Goal: Information Seeking & Learning: Check status

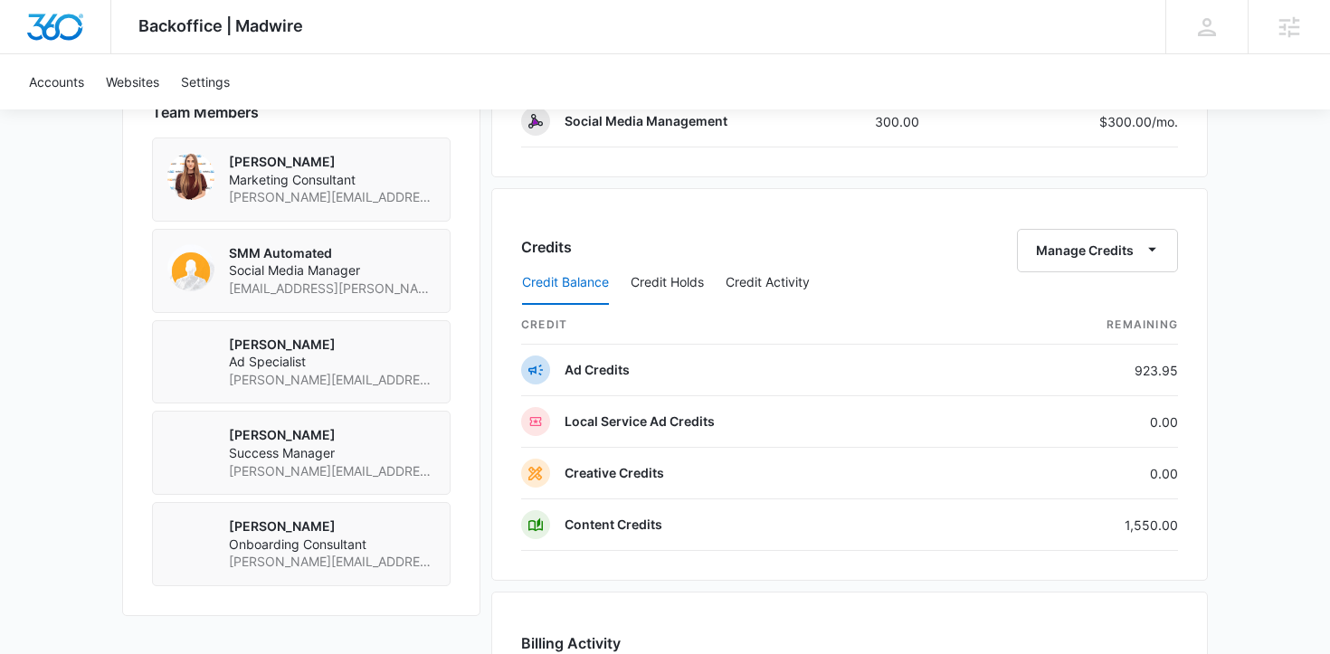
scroll to position [1323, 0]
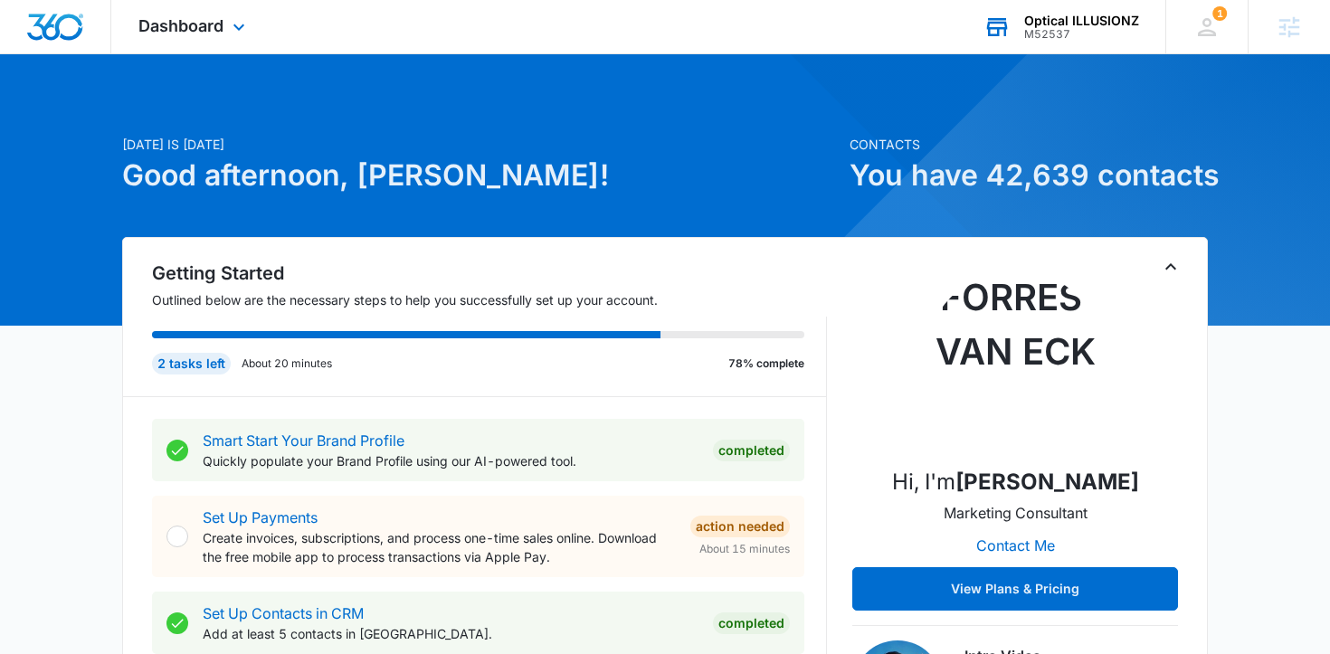
click at [1020, 37] on div "Optical ILLUSIONZ M52537 Your Accounts View All" at bounding box center [1061, 26] width 209 height 53
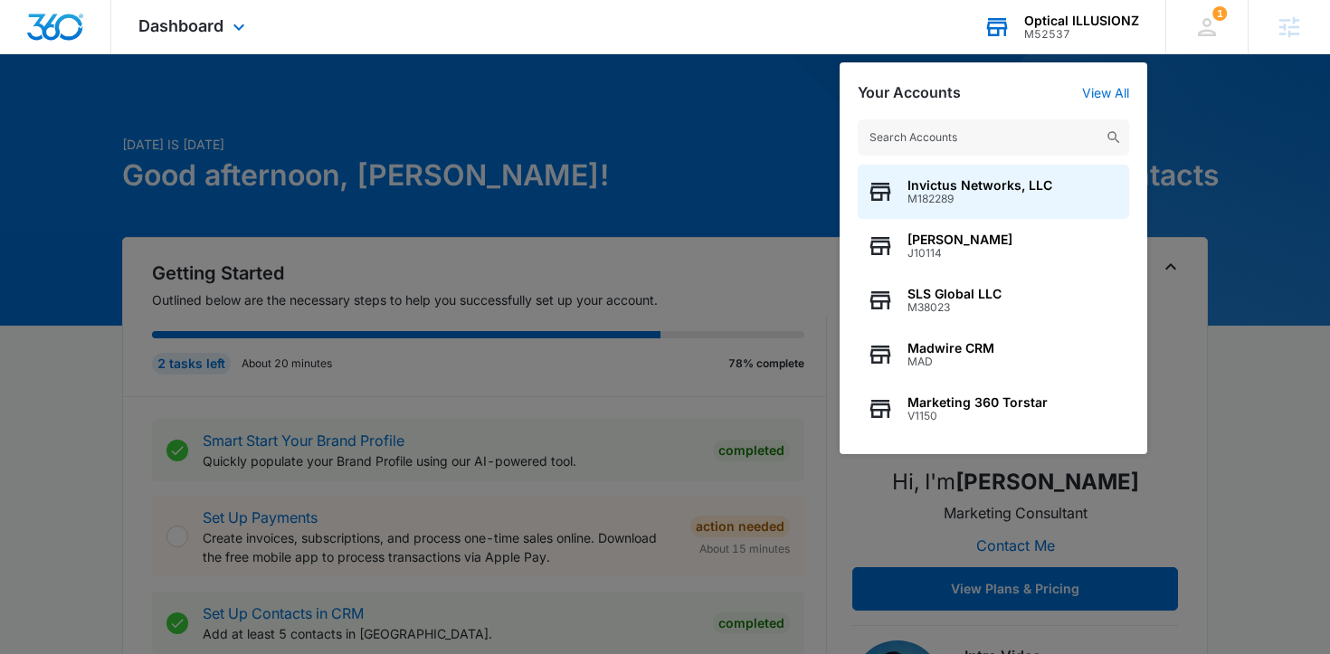
click at [968, 146] on input "text" at bounding box center [994, 137] width 272 height 36
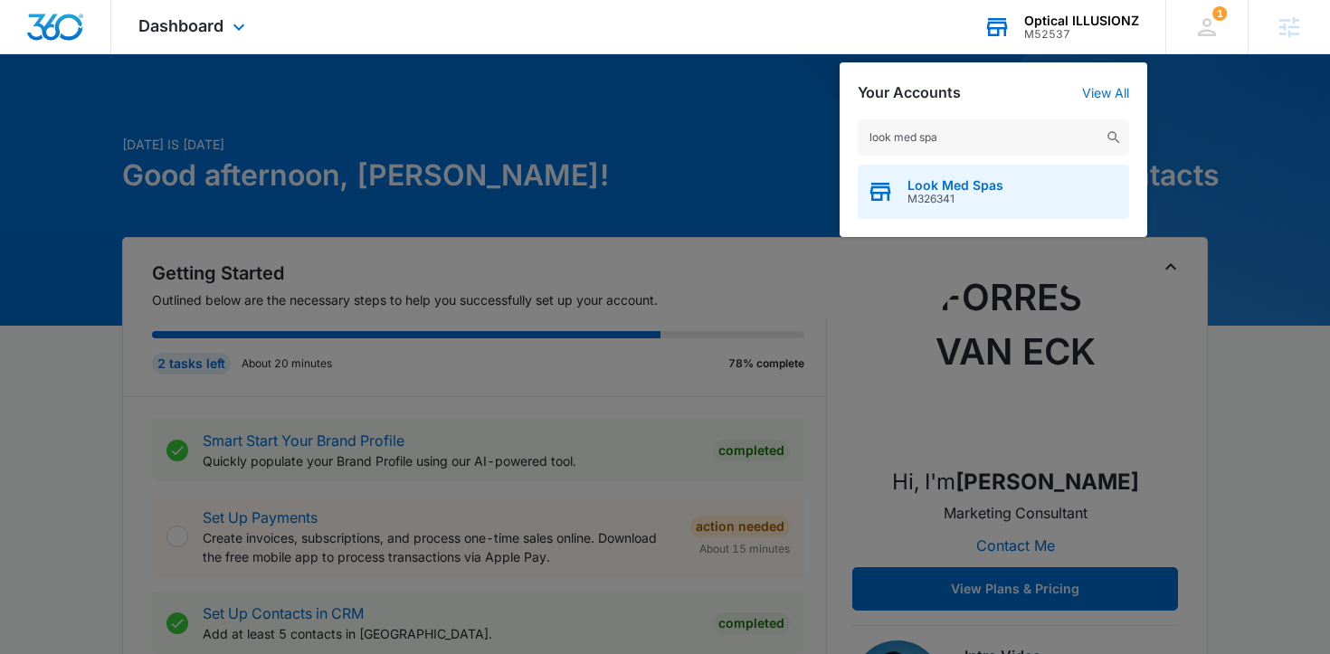
type input "look med spa"
click at [957, 188] on span "Look Med Spas" at bounding box center [956, 185] width 96 height 14
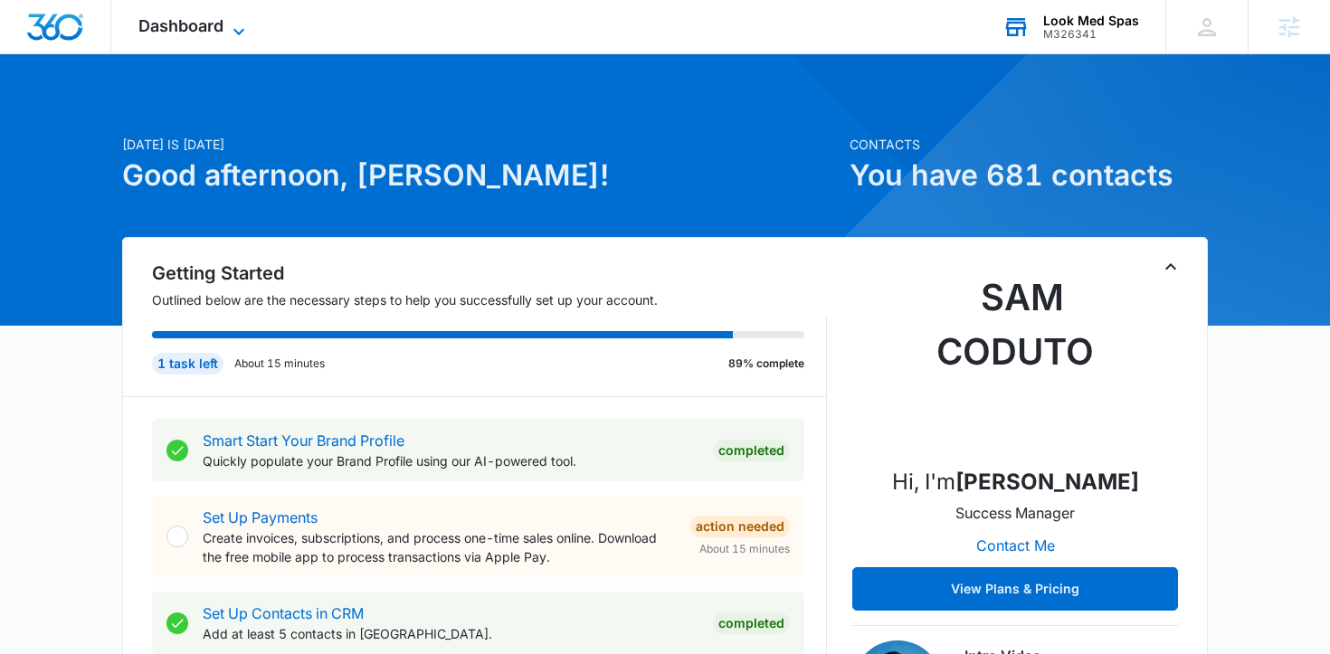
click at [202, 24] on span "Dashboard" at bounding box center [180, 25] width 85 height 19
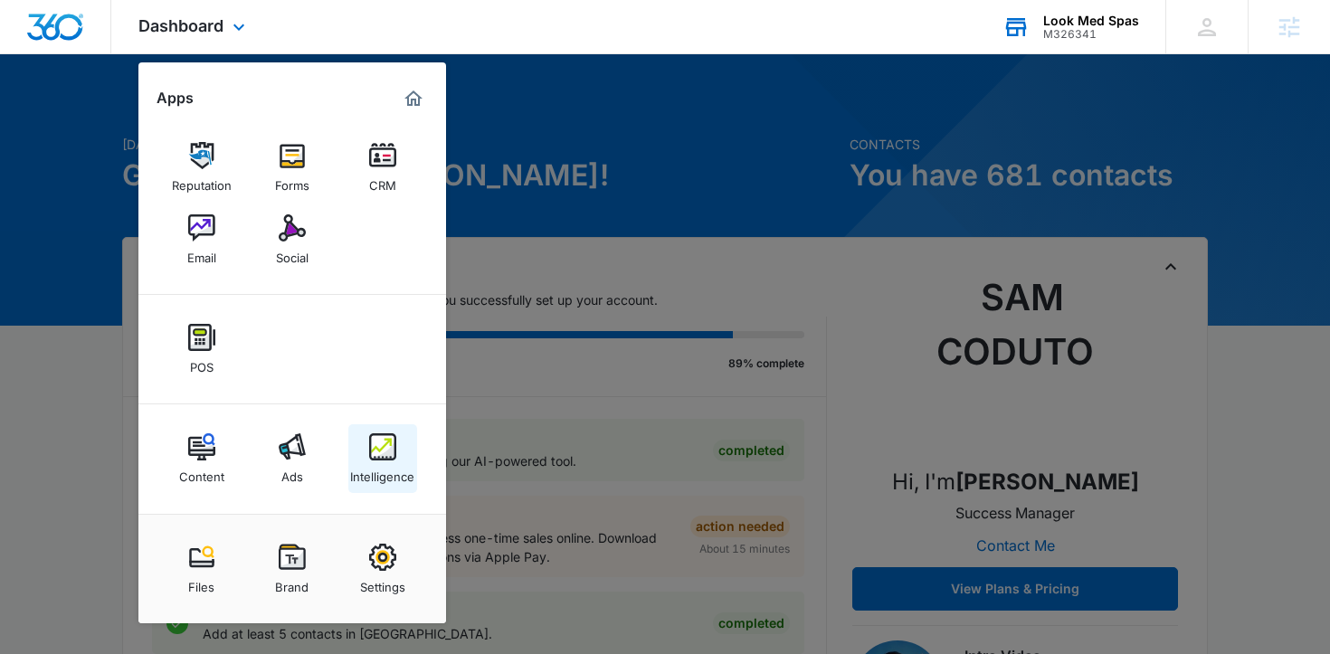
click at [400, 438] on link "Intelligence" at bounding box center [382, 458] width 69 height 69
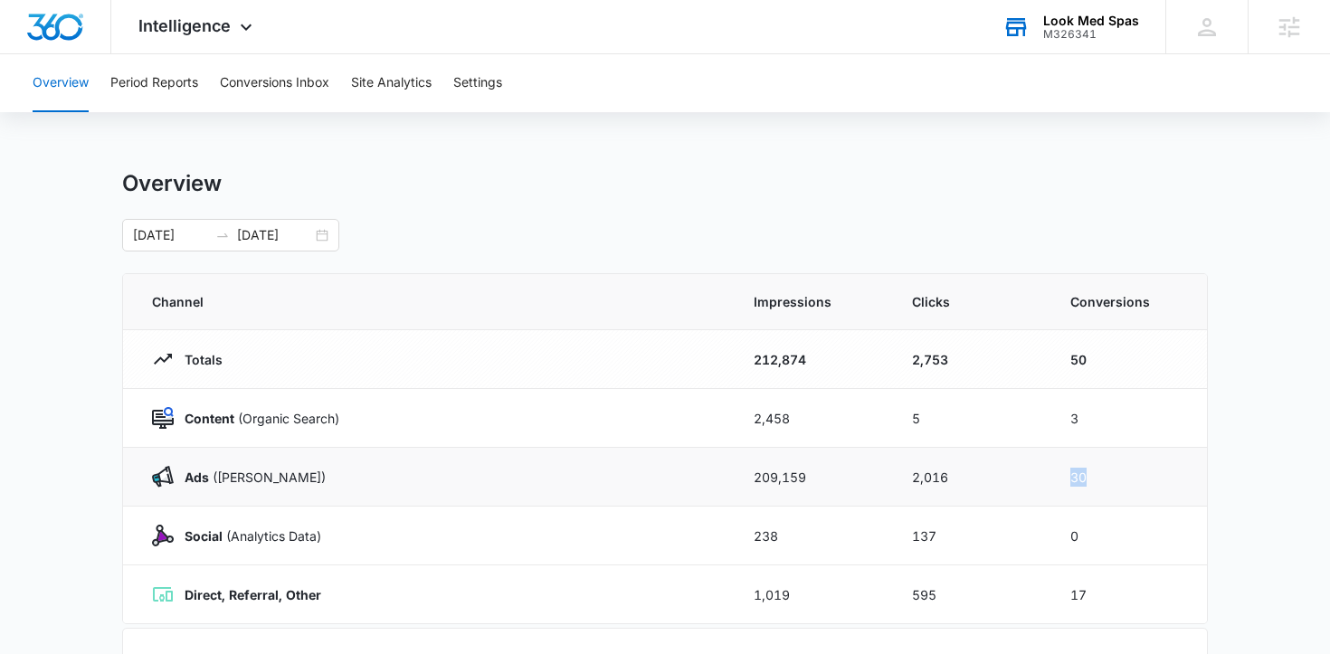
drag, startPoint x: 1064, startPoint y: 478, endPoint x: 1125, endPoint y: 477, distance: 60.6
click at [1127, 478] on td "30" at bounding box center [1128, 477] width 158 height 59
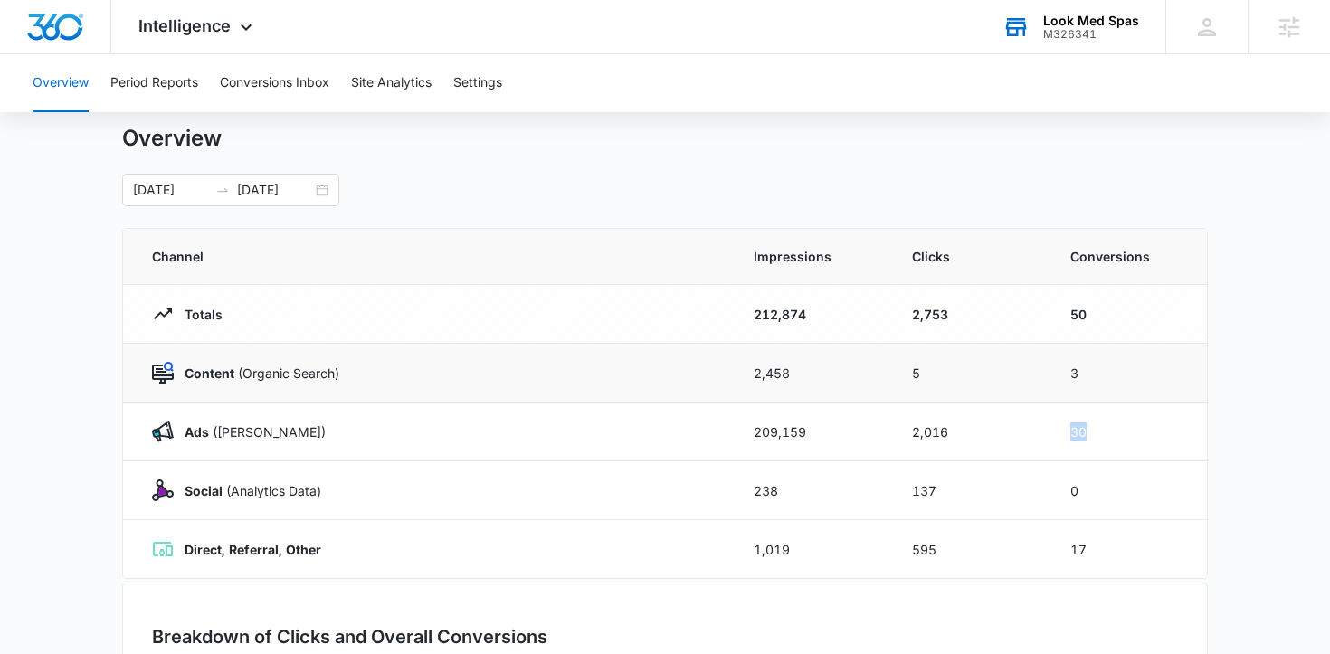
scroll to position [43, 0]
click at [328, 188] on div "07/09/2025 08/08/2025" at bounding box center [230, 192] width 217 height 33
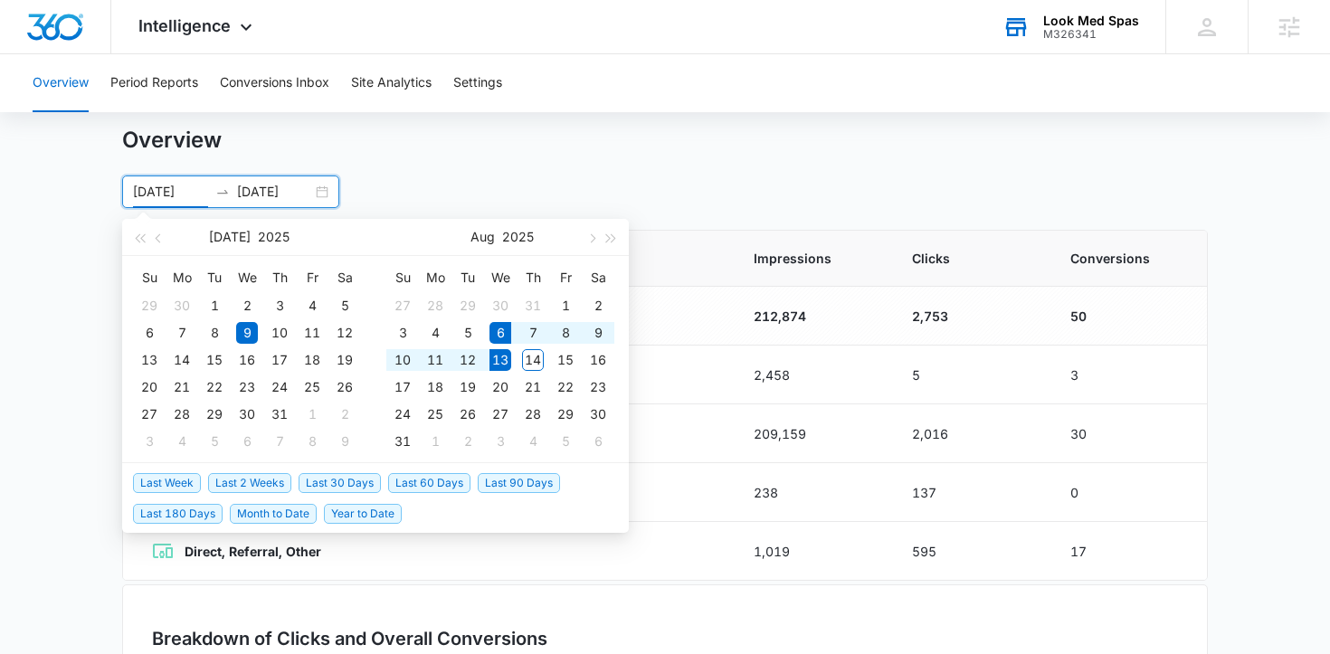
click at [158, 481] on span "Last Week" at bounding box center [167, 483] width 68 height 20
type input "[DATE]"
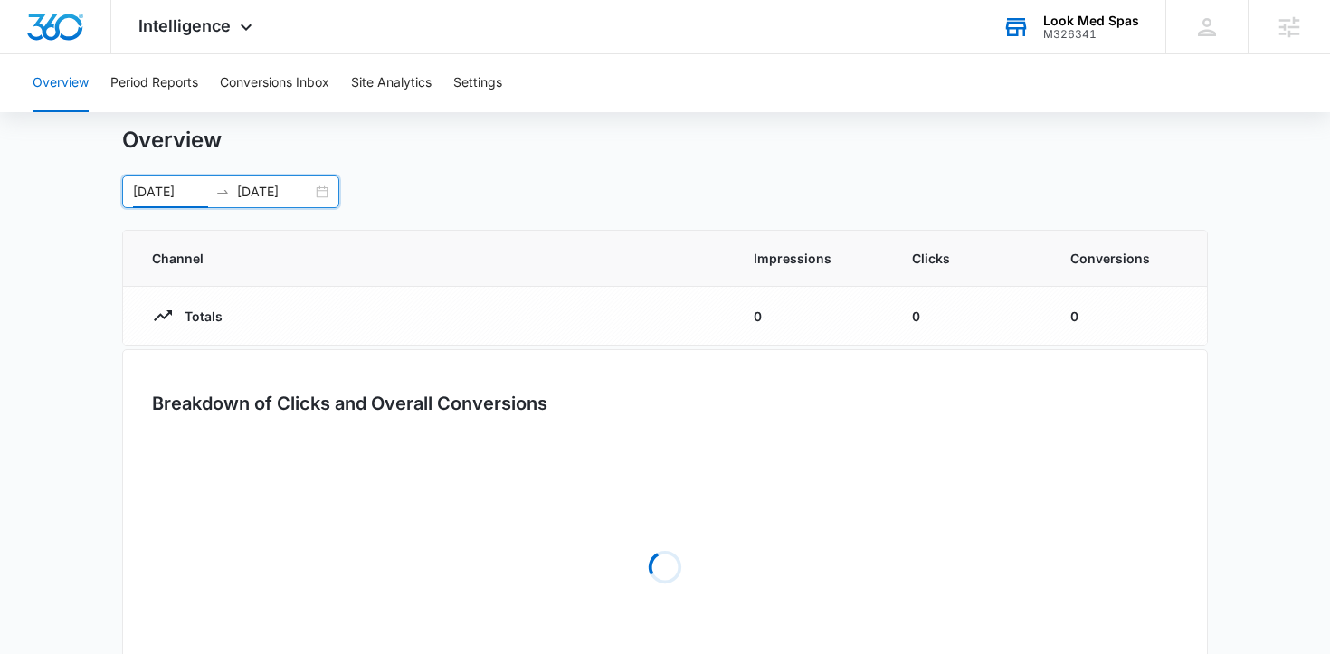
click at [75, 439] on main "Overview 08/06/2025 08/13/2025 Aug 2025 Su Mo Tu We Th Fr Sa 27 28 29 30 31 1 2…" at bounding box center [665, 443] width 1330 height 632
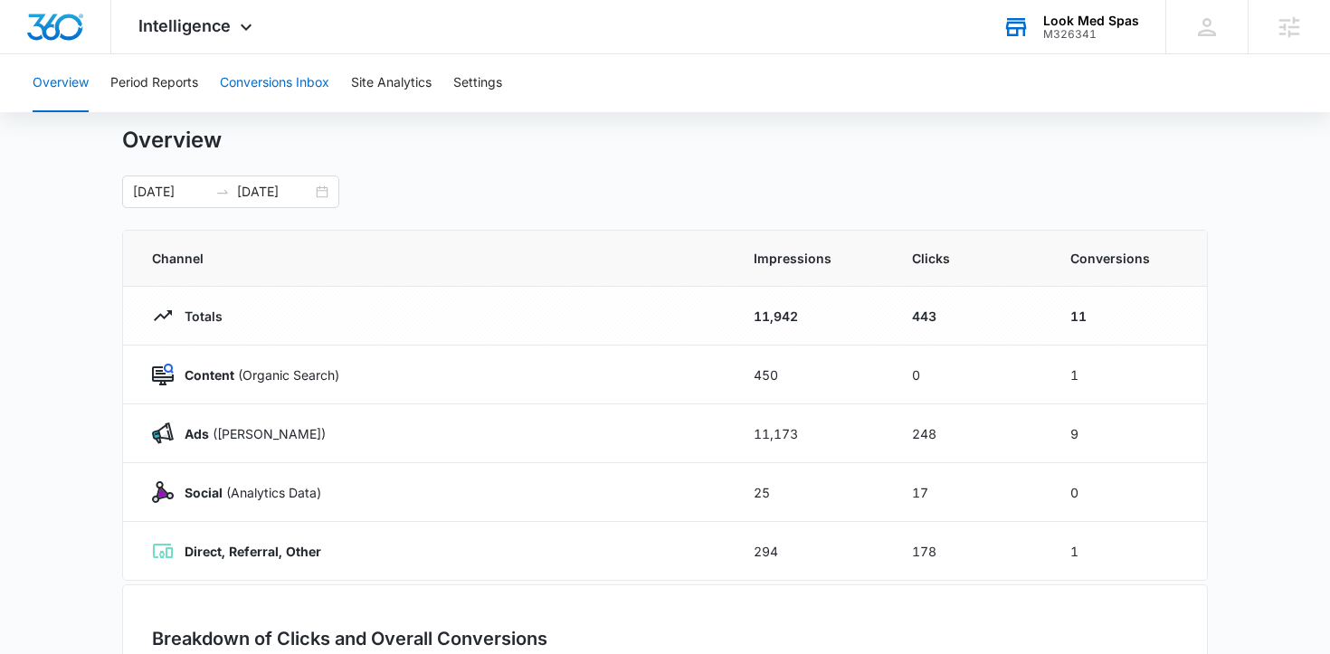
click at [236, 85] on button "Conversions Inbox" at bounding box center [275, 83] width 110 height 58
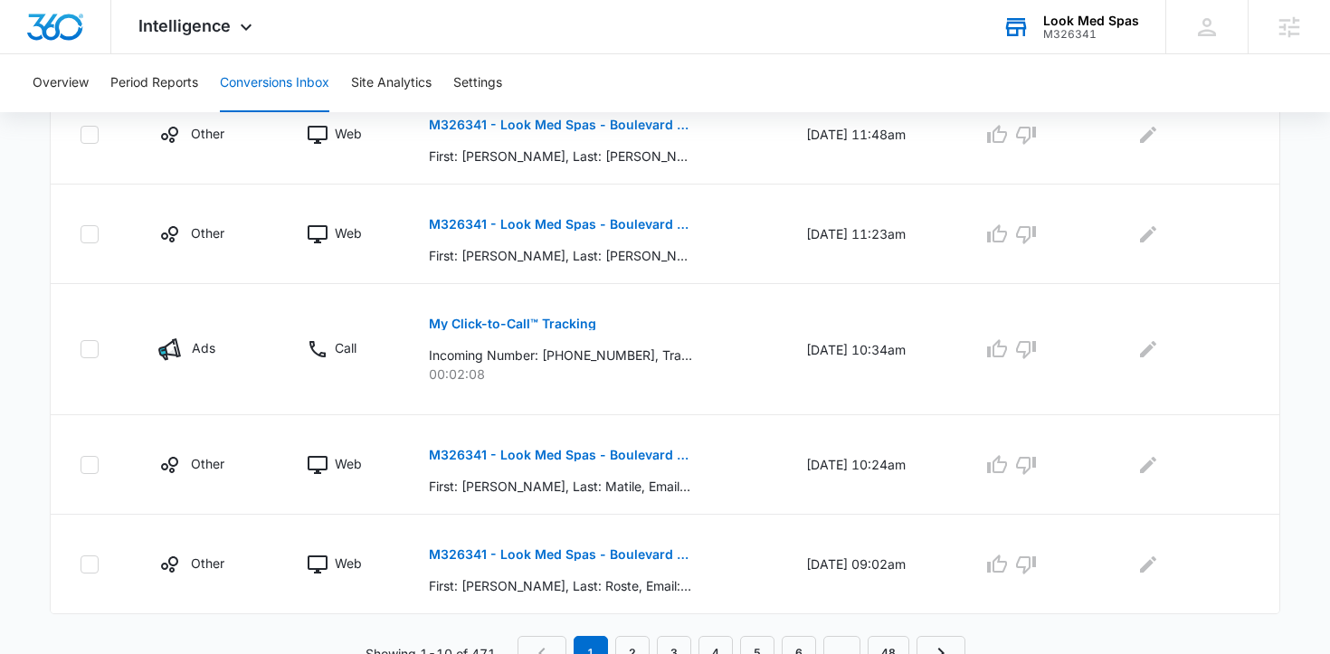
scroll to position [1094, 0]
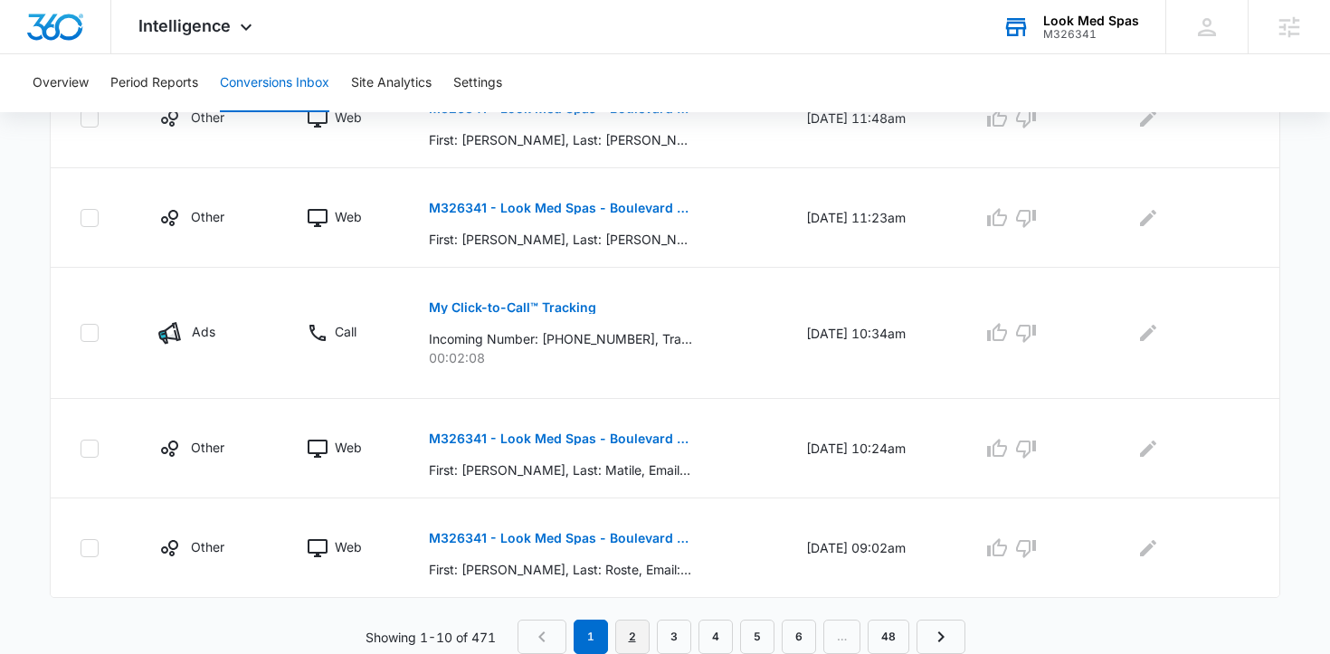
click at [631, 640] on link "2" at bounding box center [632, 637] width 34 height 34
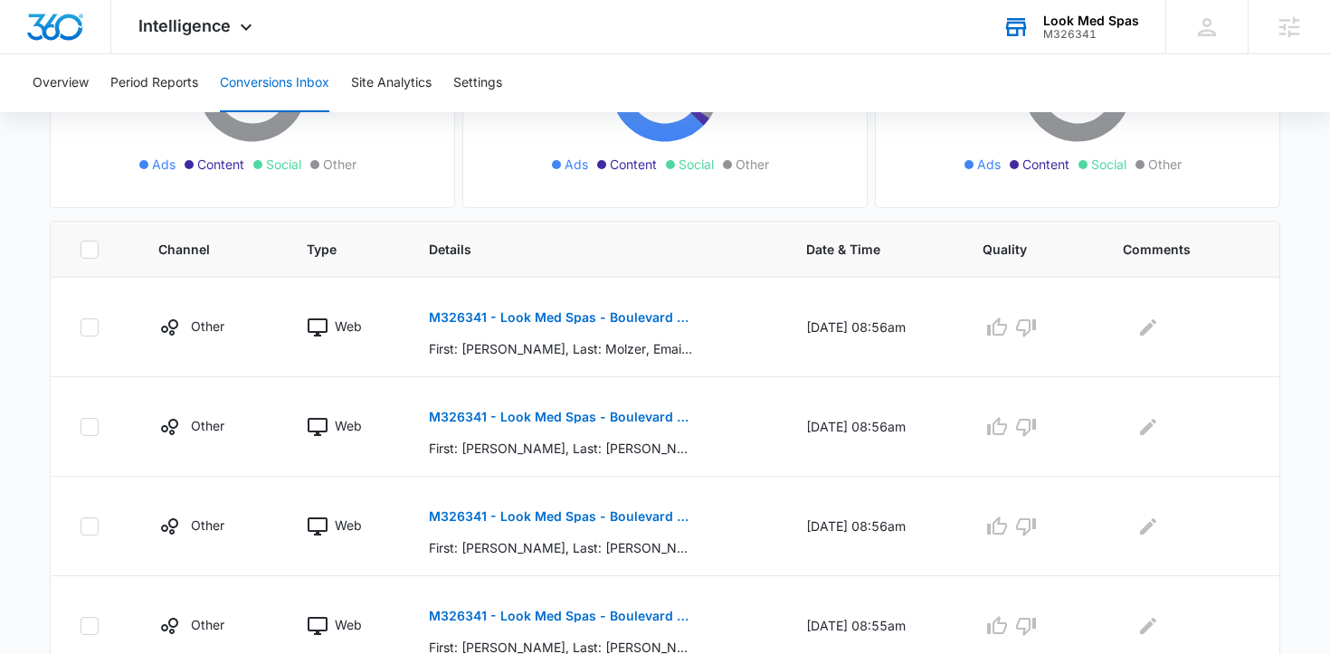
scroll to position [0, 0]
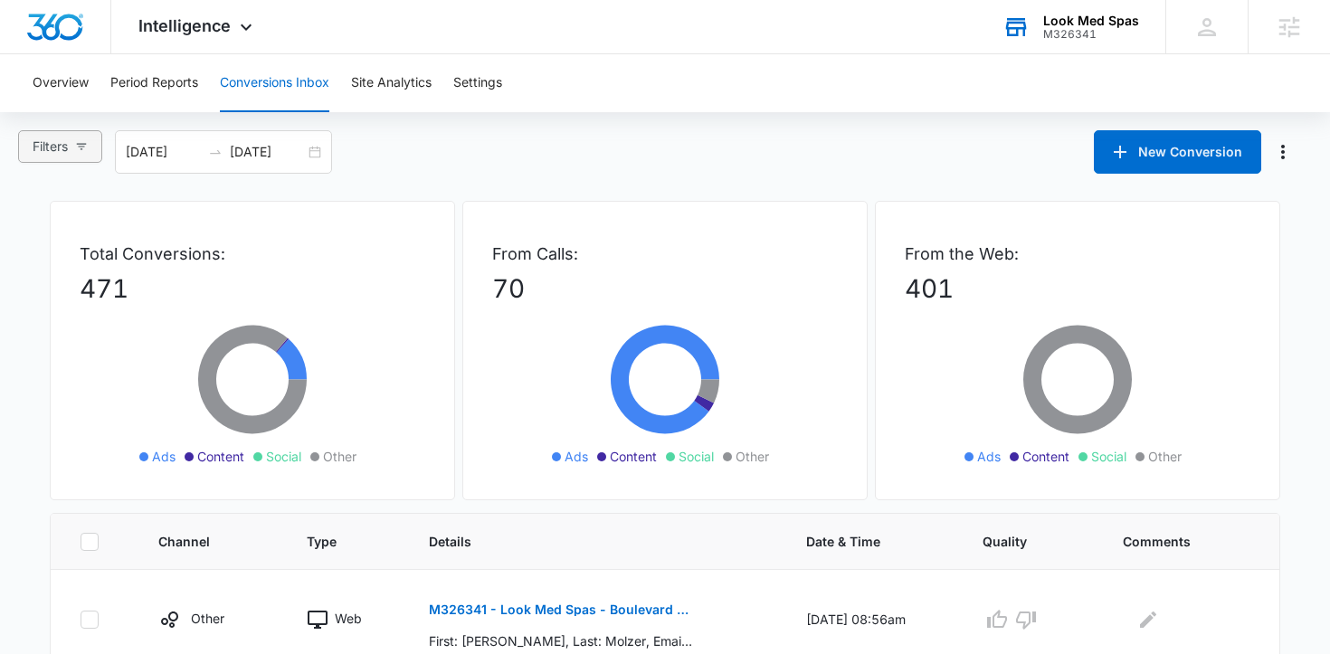
click at [81, 148] on icon "button" at bounding box center [81, 146] width 13 height 13
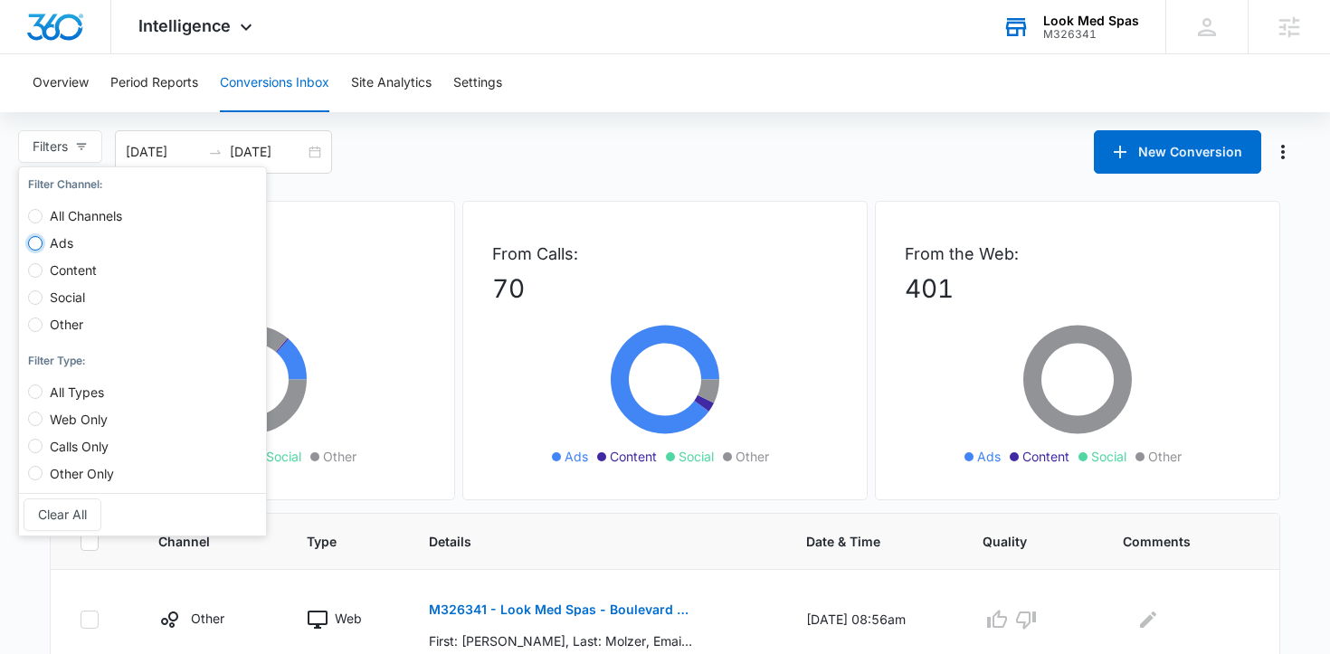
click at [34, 236] on input "Ads" at bounding box center [35, 243] width 14 height 14
radio input "true"
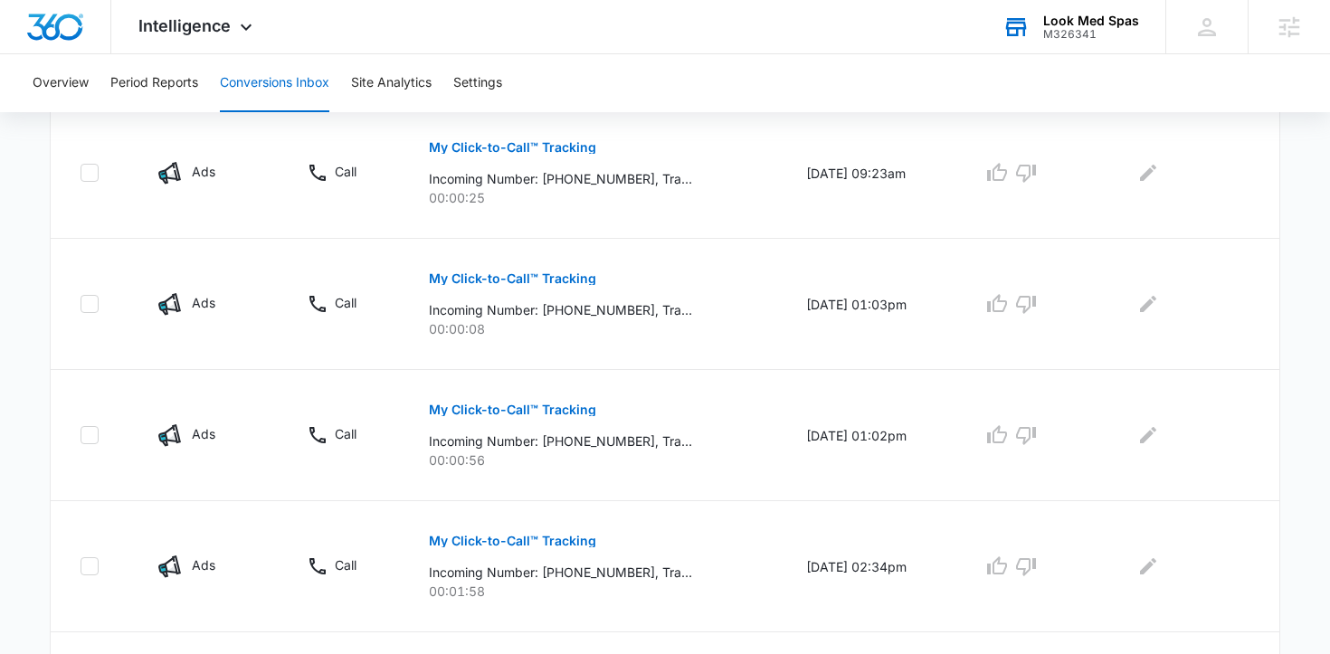
scroll to position [1284, 0]
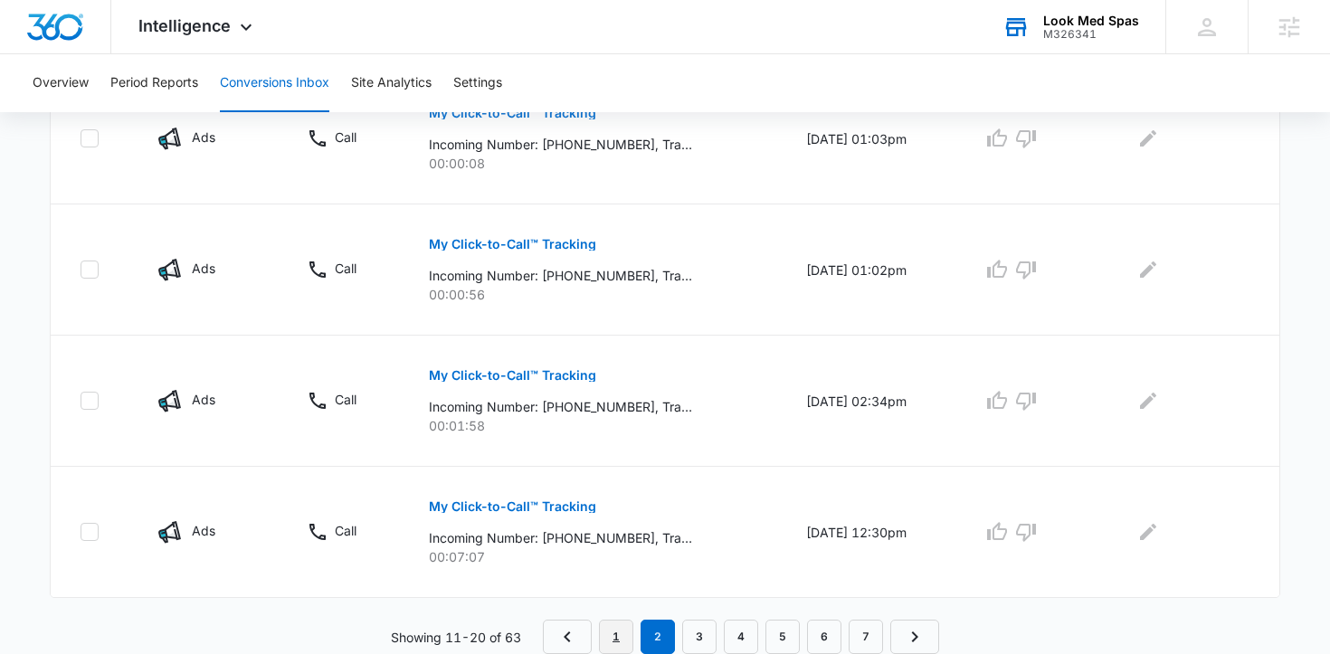
click at [611, 639] on link "1" at bounding box center [616, 637] width 34 height 34
click at [656, 636] on link "2" at bounding box center [654, 637] width 34 height 34
drag, startPoint x: 508, startPoint y: 632, endPoint x: 539, endPoint y: 634, distance: 31.8
click at [539, 634] on div "Showing 11-20 of 63 1 2 3 4 5 6 7" at bounding box center [665, 637] width 1231 height 34
click at [178, 93] on button "Period Reports" at bounding box center [154, 83] width 88 height 58
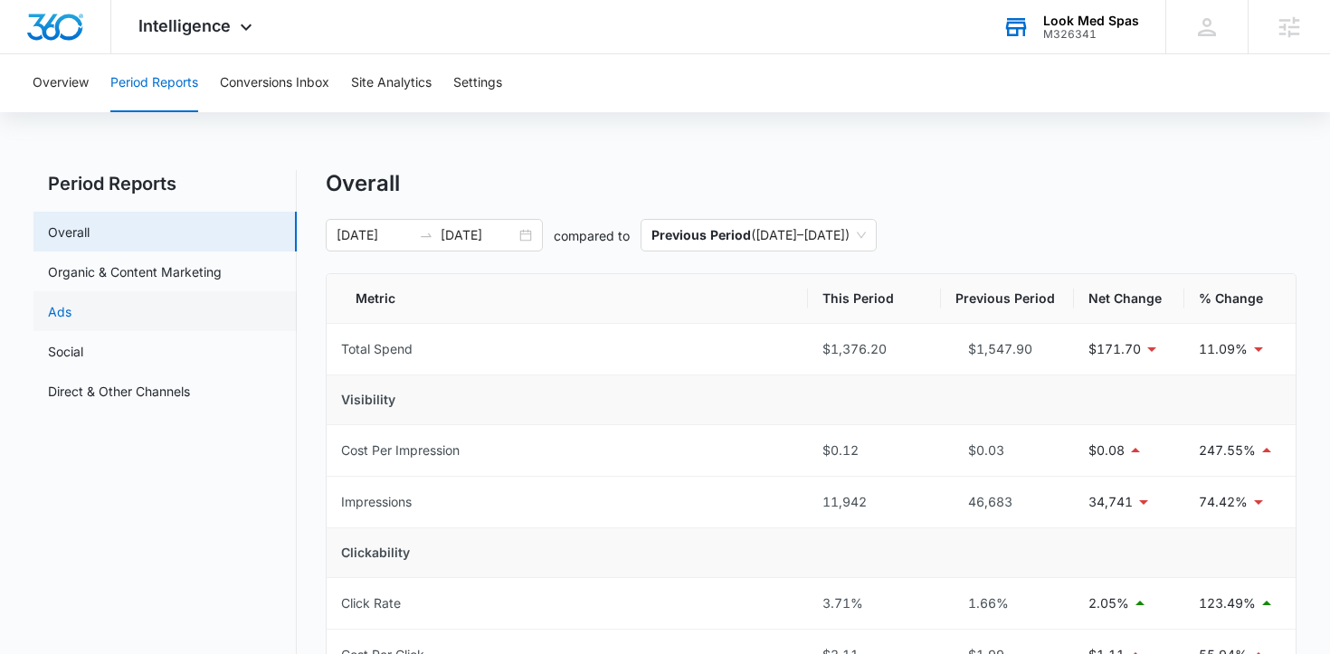
click at [72, 305] on link "Ads" at bounding box center [60, 311] width 24 height 19
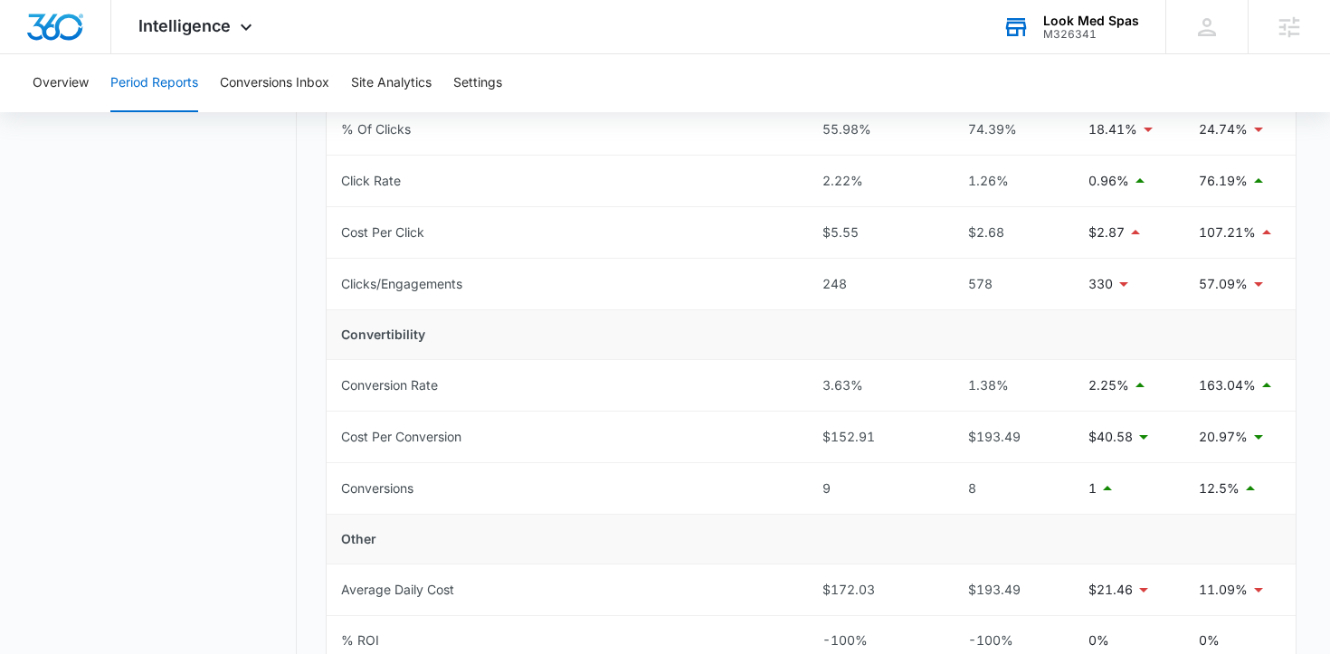
scroll to position [541, 0]
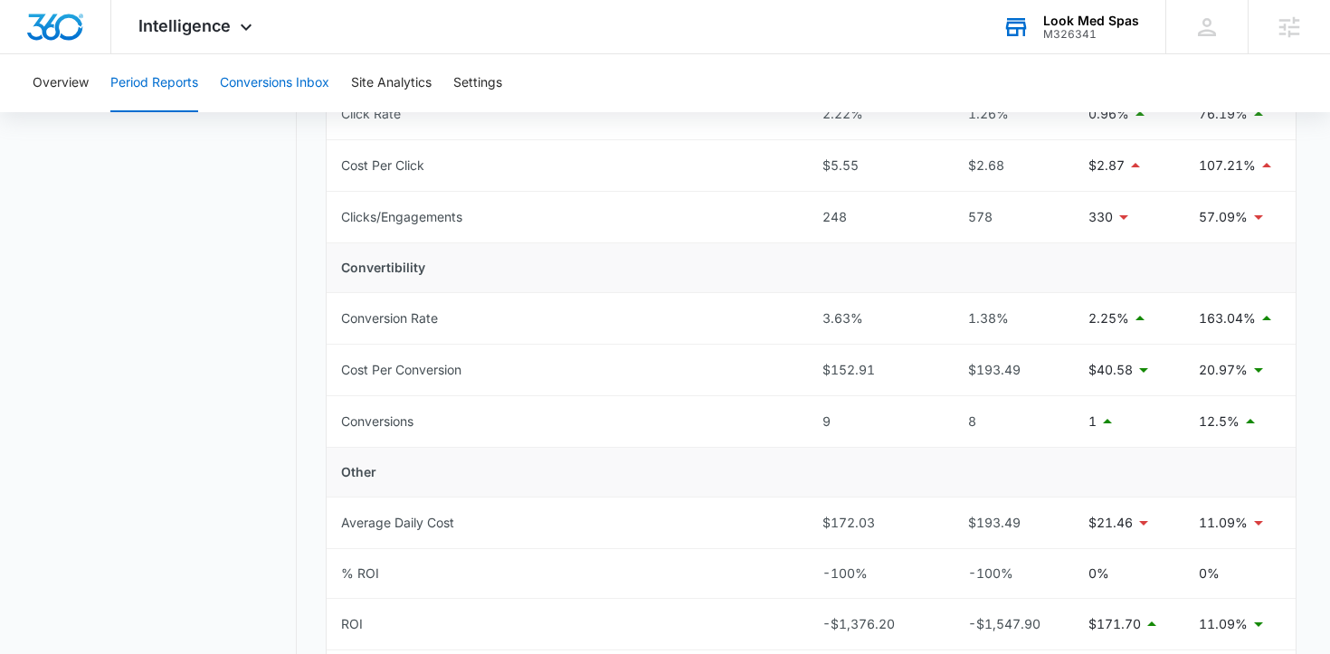
click at [262, 77] on button "Conversions Inbox" at bounding box center [275, 83] width 110 height 58
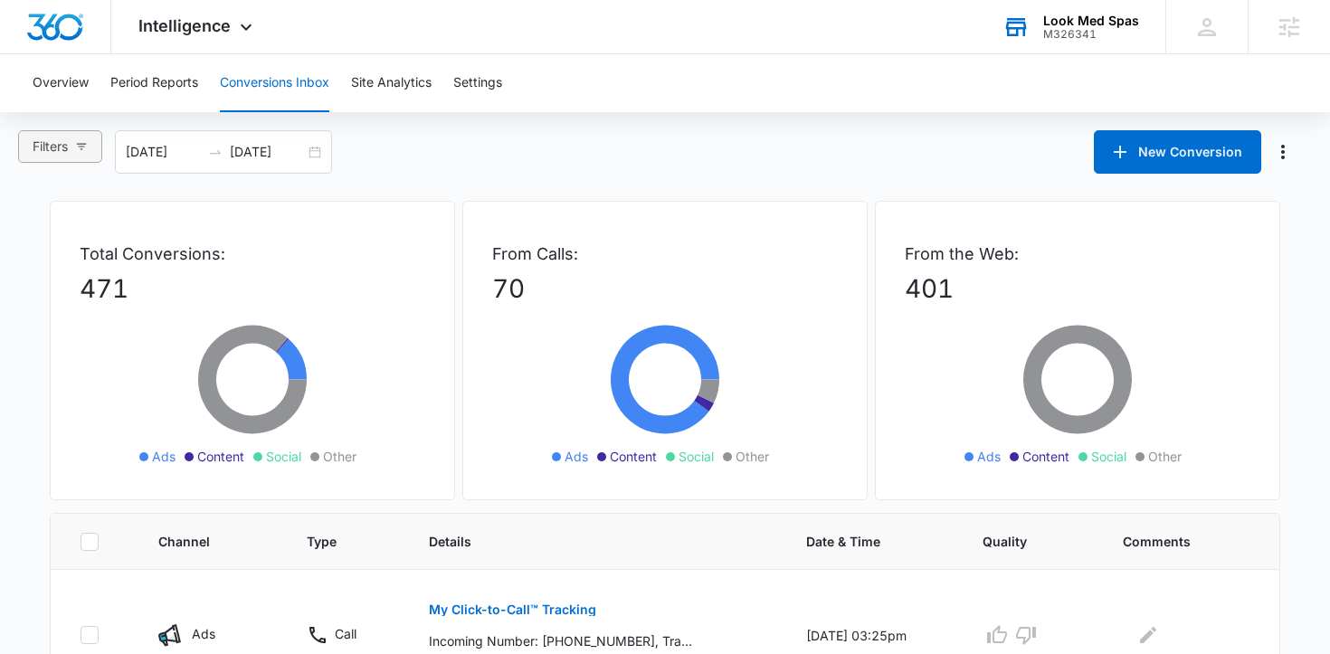
click at [80, 146] on icon "button" at bounding box center [81, 146] width 13 height 13
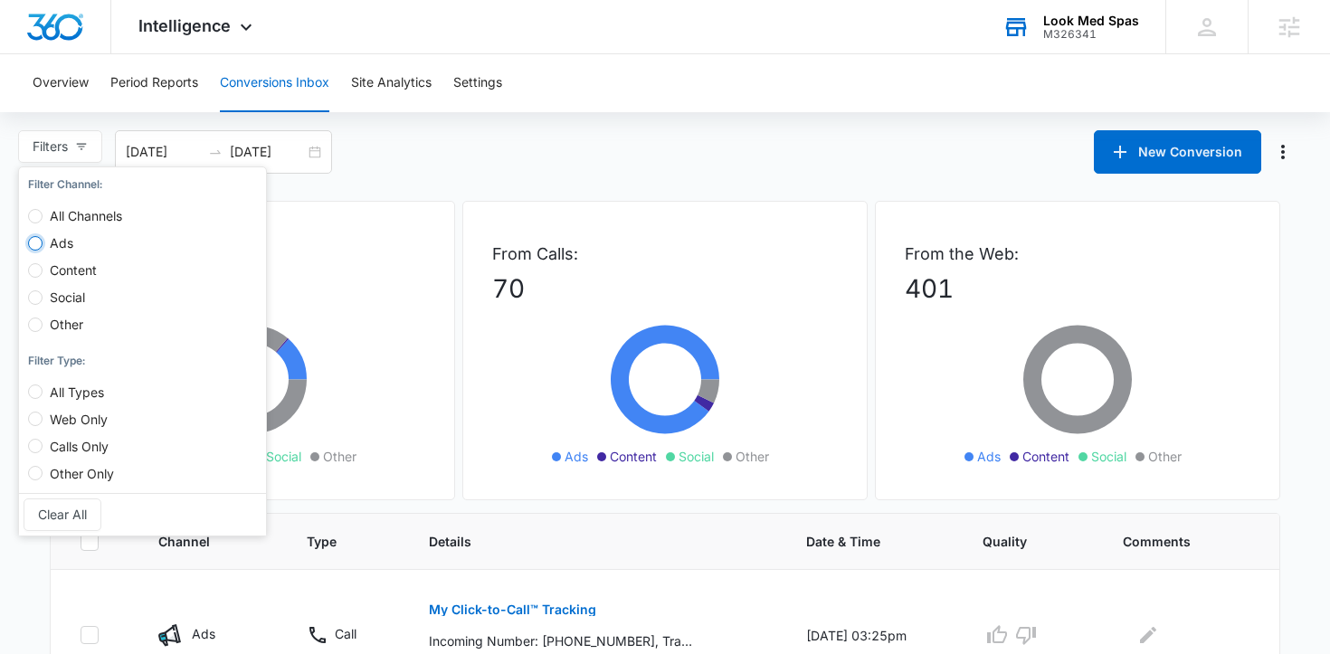
click at [40, 249] on input "Ads" at bounding box center [35, 243] width 14 height 14
radio input "true"
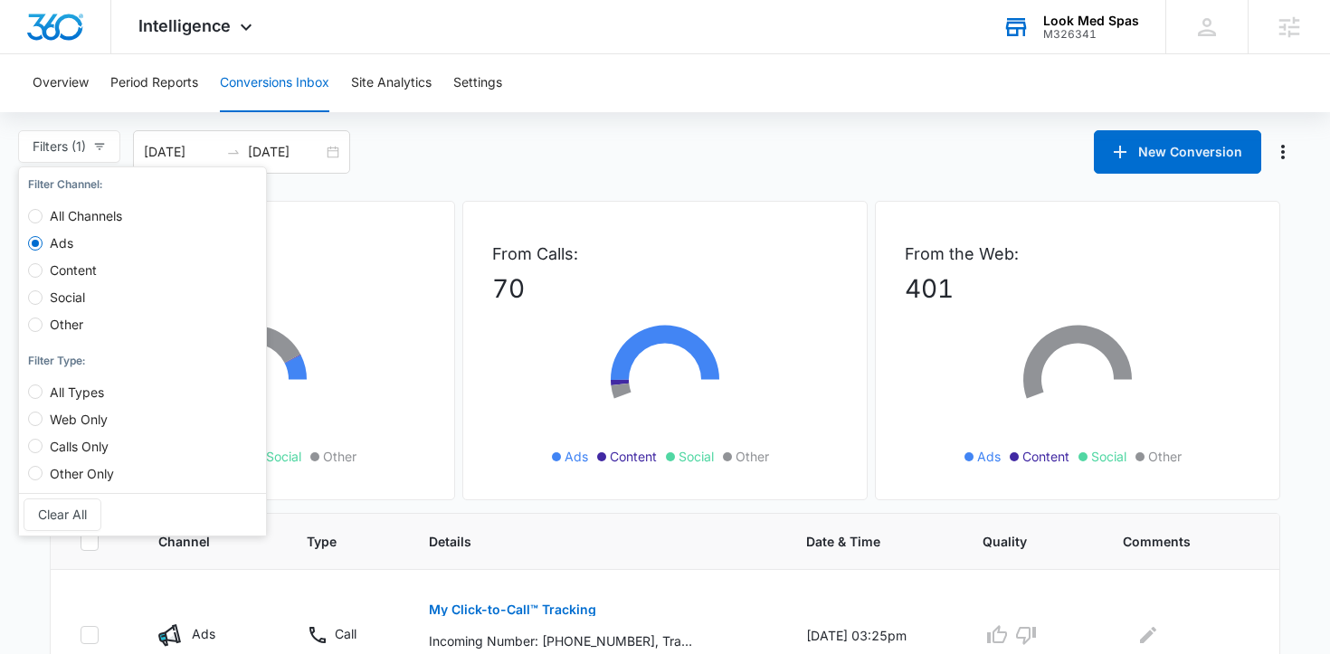
click at [501, 167] on div "Filters (1) Filter Channel : All Channels Ads Content Social Other Filter Type …" at bounding box center [665, 151] width 1330 height 43
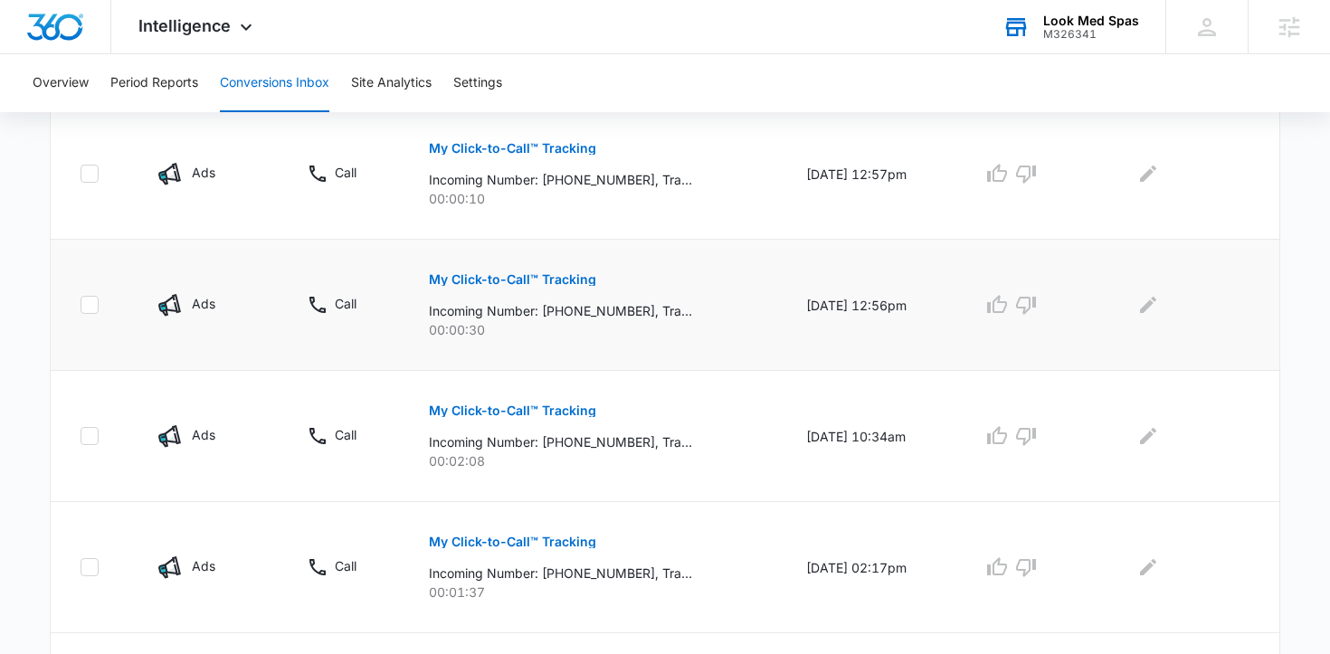
scroll to position [700, 0]
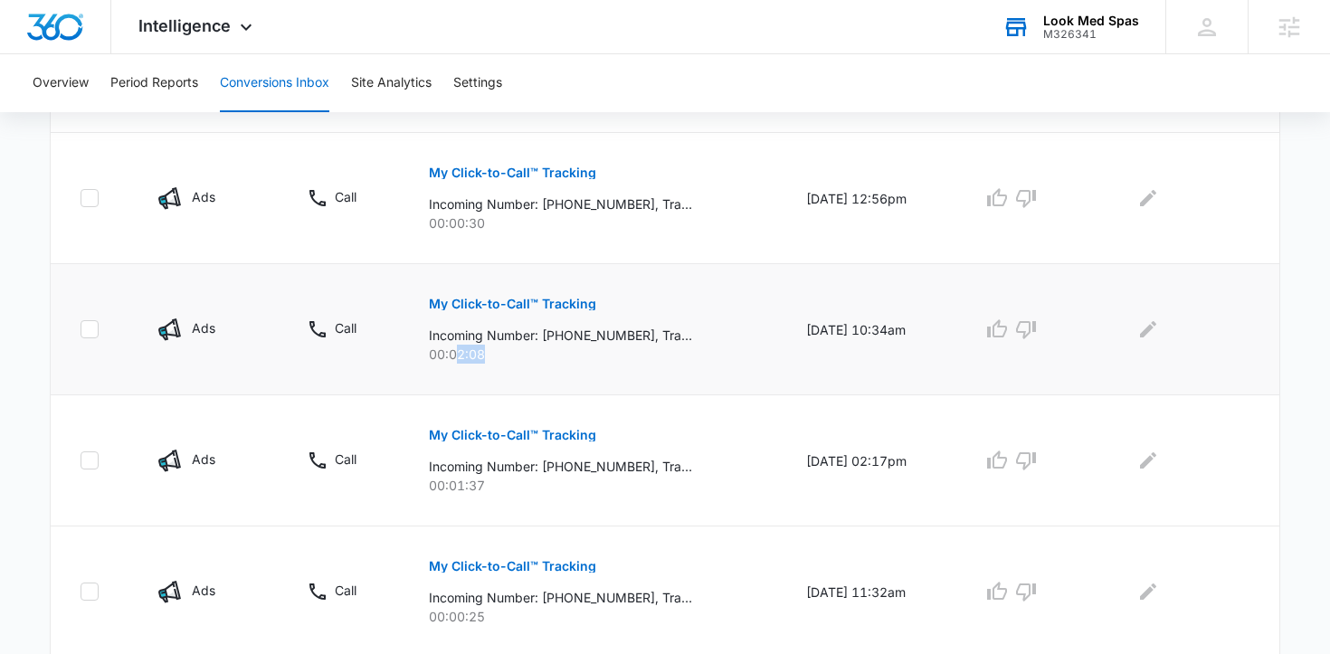
drag, startPoint x: 446, startPoint y: 350, endPoint x: 534, endPoint y: 350, distance: 87.8
click at [534, 350] on p "00:02:08" at bounding box center [596, 354] width 334 height 19
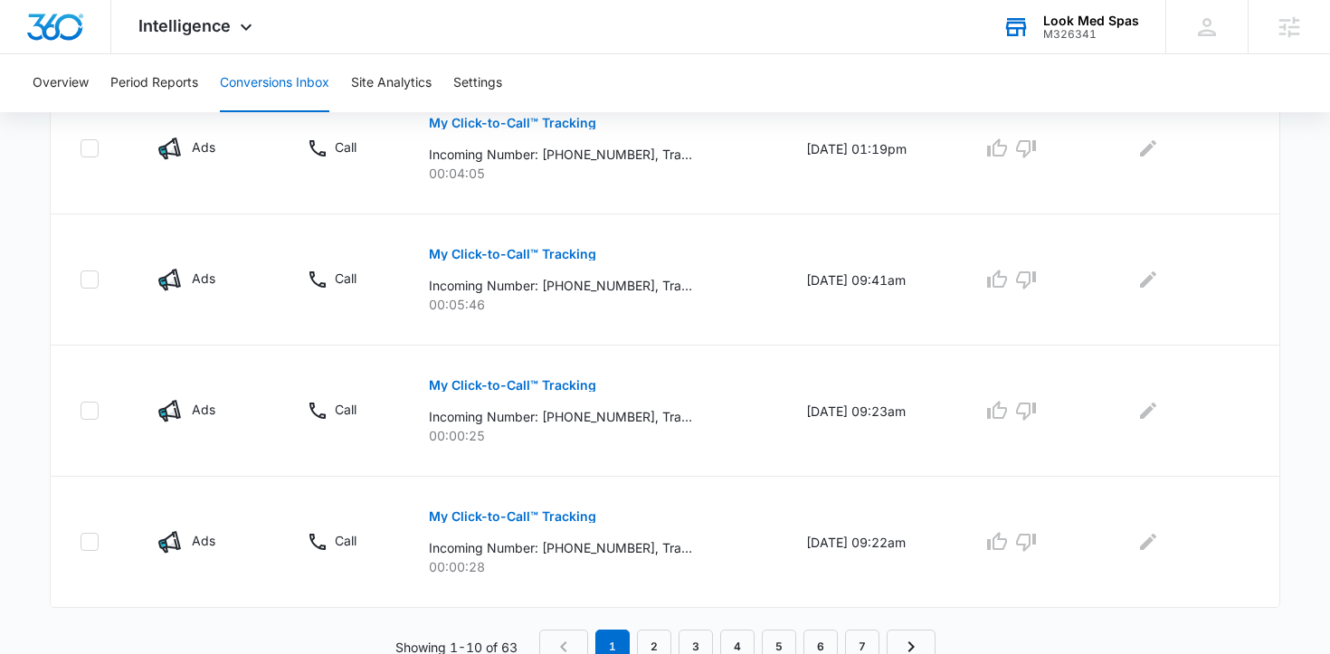
scroll to position [1284, 0]
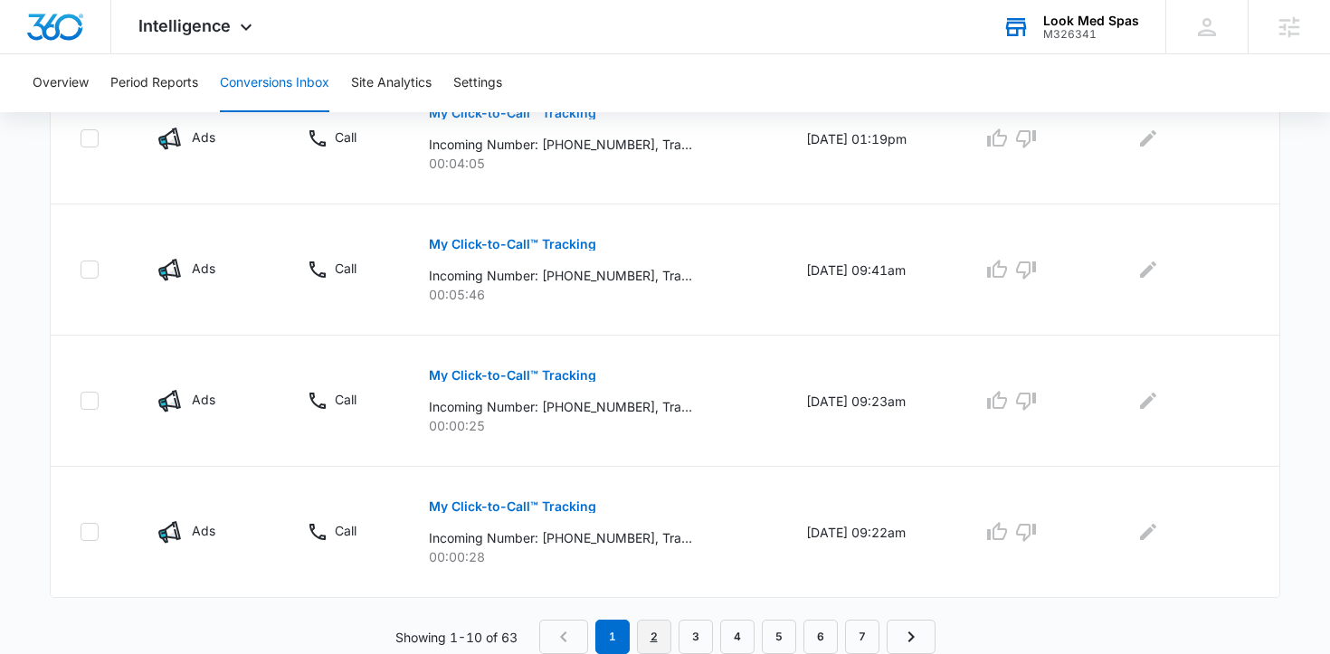
click at [646, 644] on link "2" at bounding box center [654, 637] width 34 height 34
click at [691, 642] on link "3" at bounding box center [699, 637] width 34 height 34
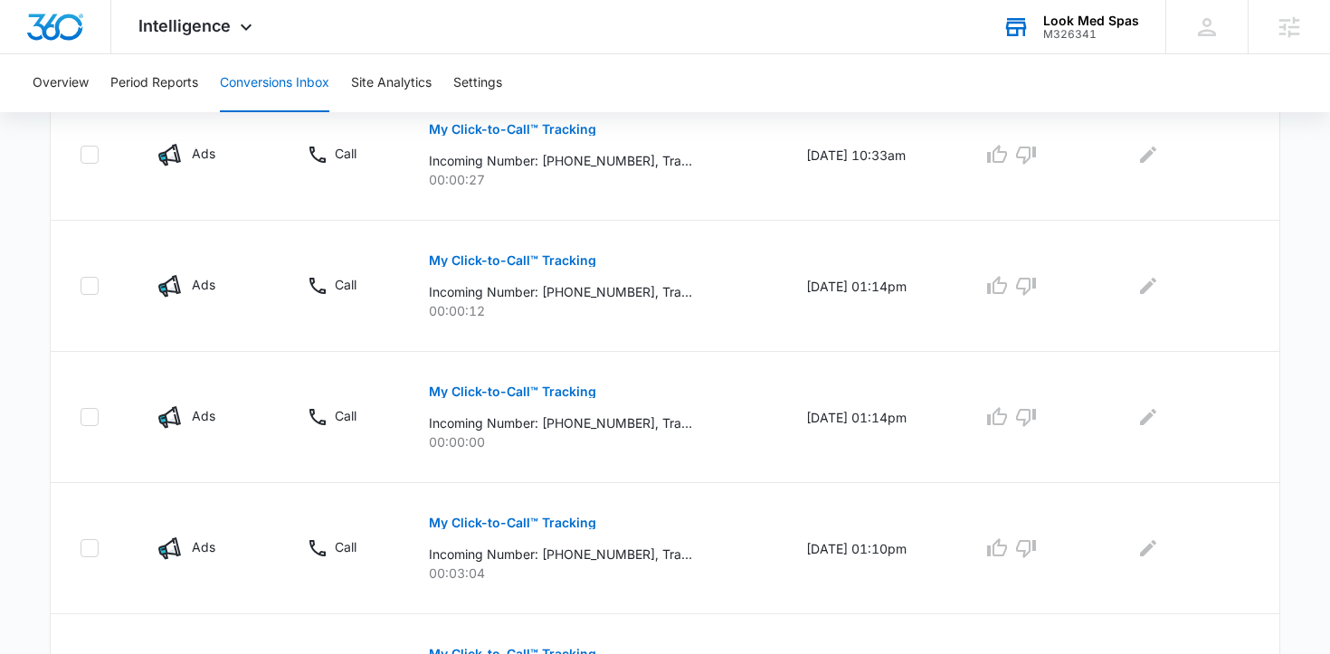
scroll to position [0, 0]
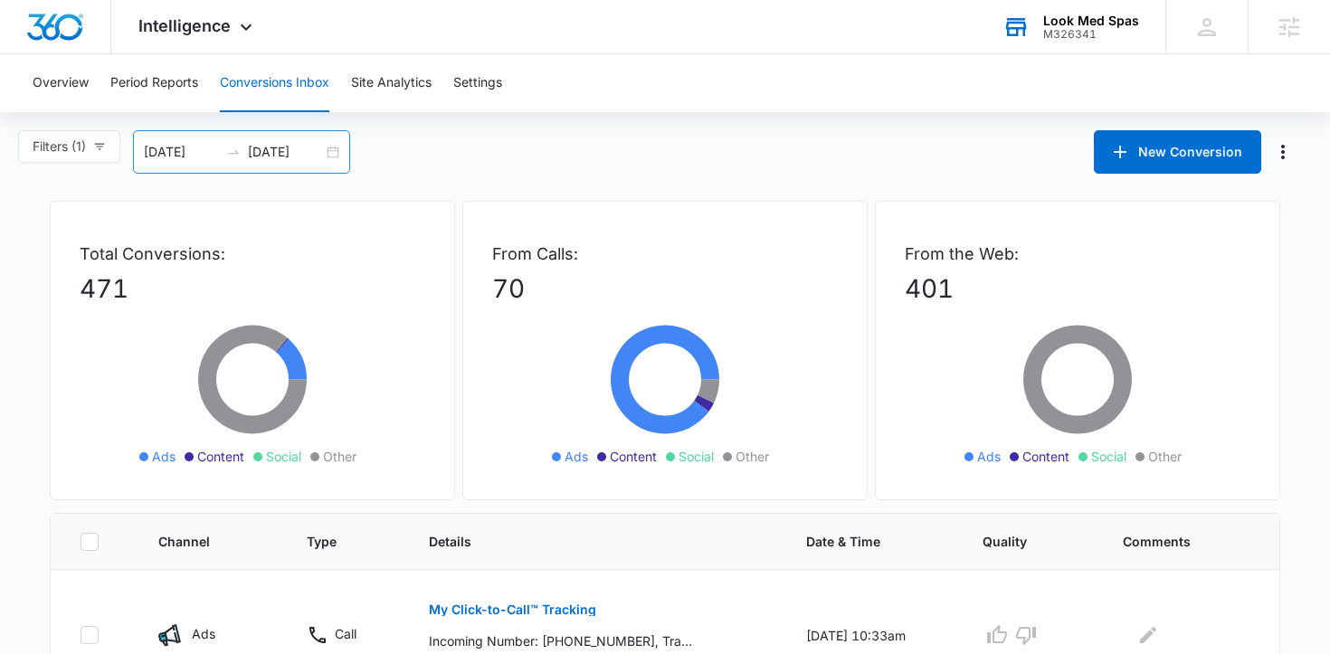
click at [331, 152] on div "07/15/2025 08/14/2025" at bounding box center [241, 151] width 217 height 43
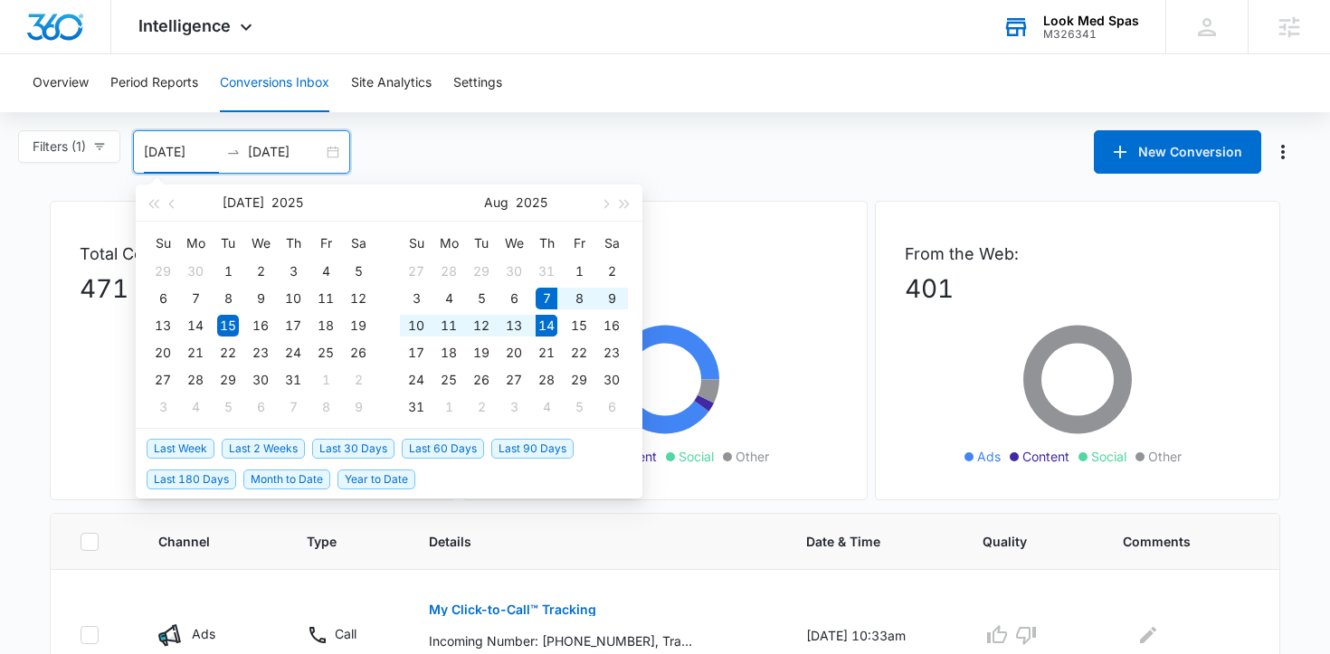
click at [182, 443] on span "Last Week" at bounding box center [181, 449] width 68 height 20
type input "08/07/2025"
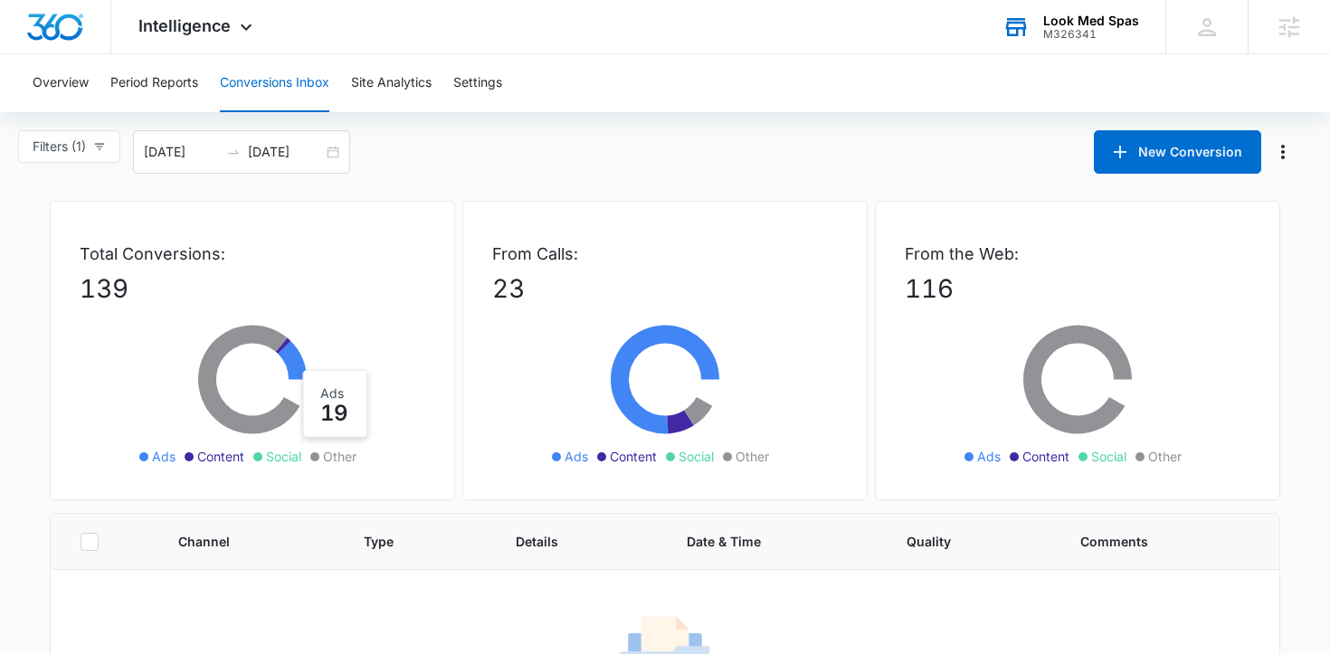
click at [125, 150] on div "Filters (1) Filter Channel : All Channels Ads Content Social Other Filter Type …" at bounding box center [75, 151] width 115 height 43
click at [24, 268] on main "Filters (1) Filter Channel : All Channels Ads Content Social Other Filter Type …" at bounding box center [665, 474] width 1330 height 688
click at [65, 146] on span "Filters (1)" at bounding box center [59, 147] width 53 height 20
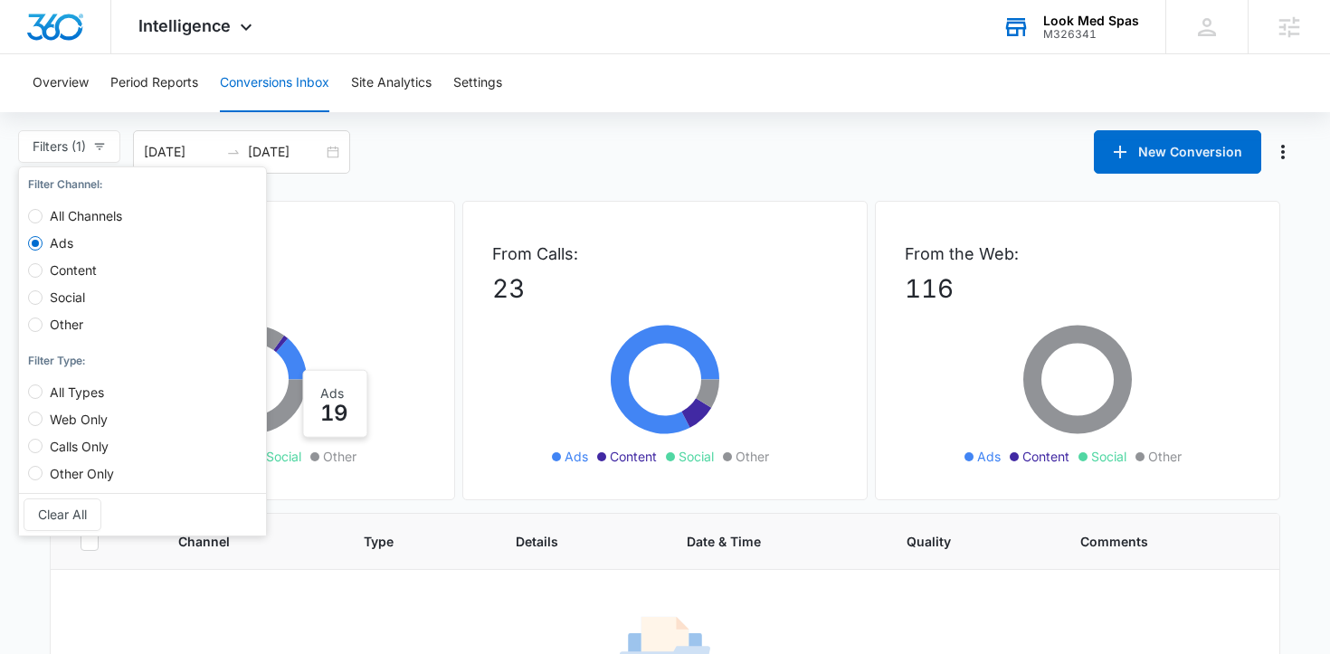
click at [400, 166] on div "Filters (1) Filter Channel : All Channels Ads Content Social Other Filter Type …" at bounding box center [665, 151] width 1330 height 43
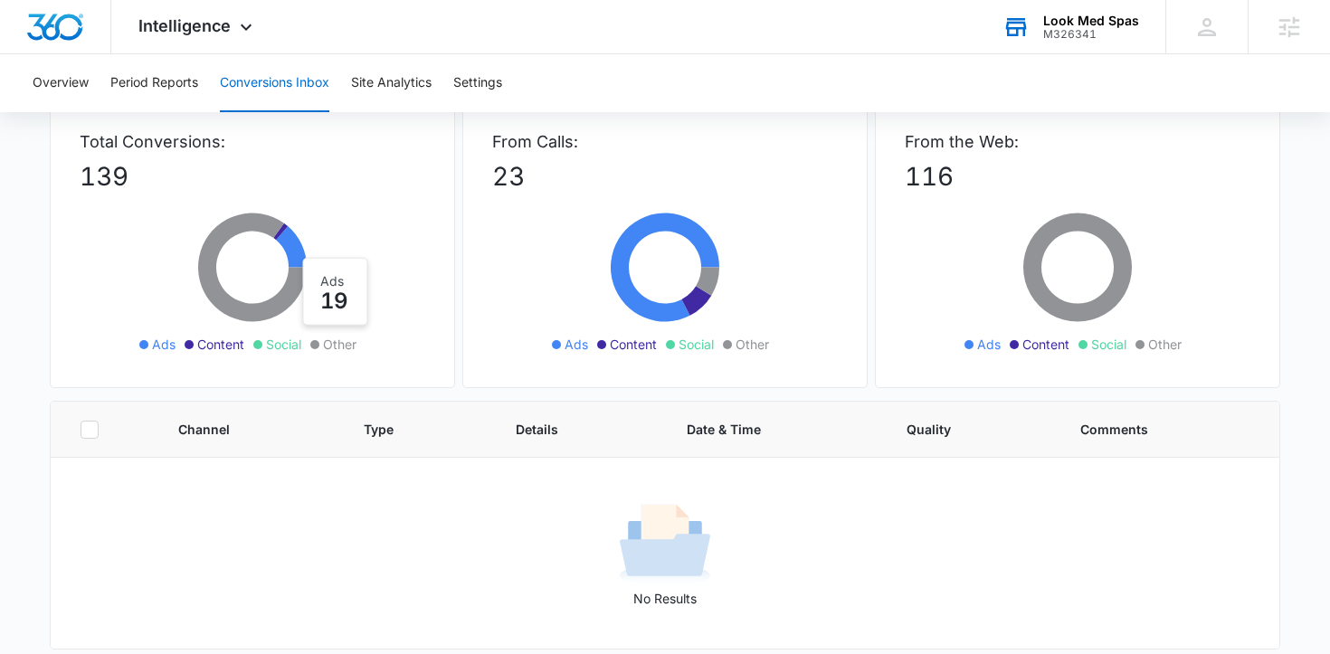
scroll to position [164, 0]
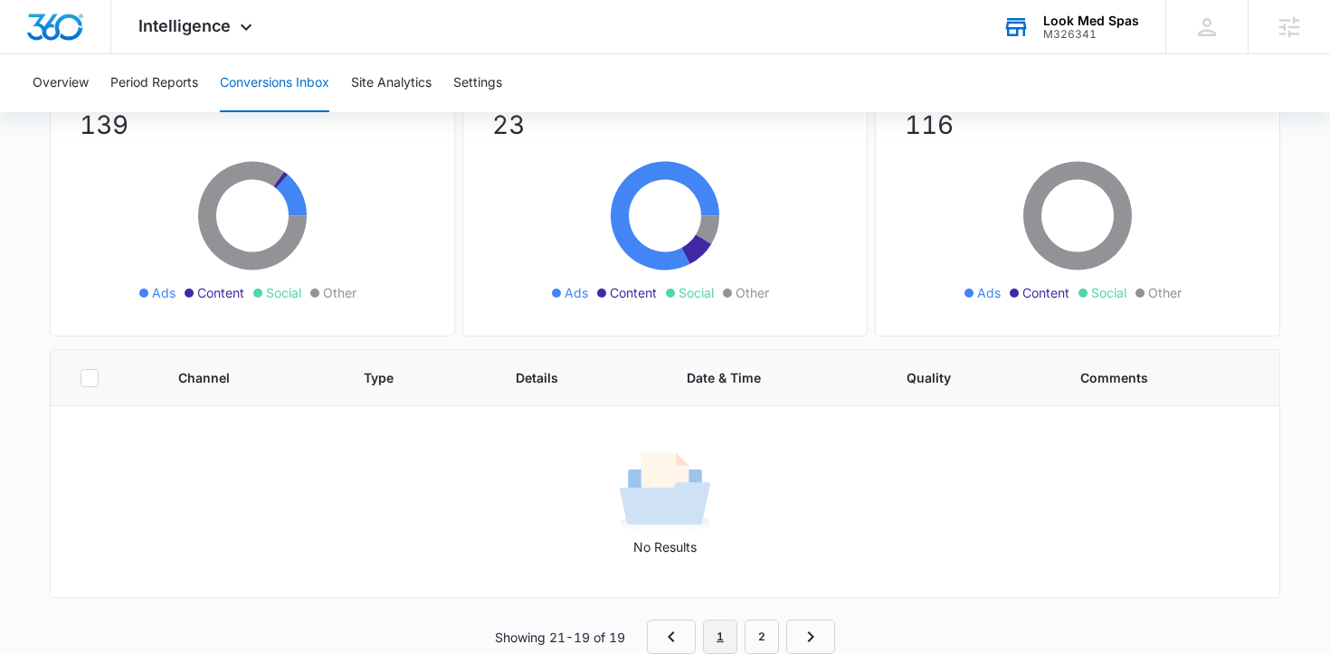
click at [714, 639] on link "1" at bounding box center [720, 637] width 34 height 34
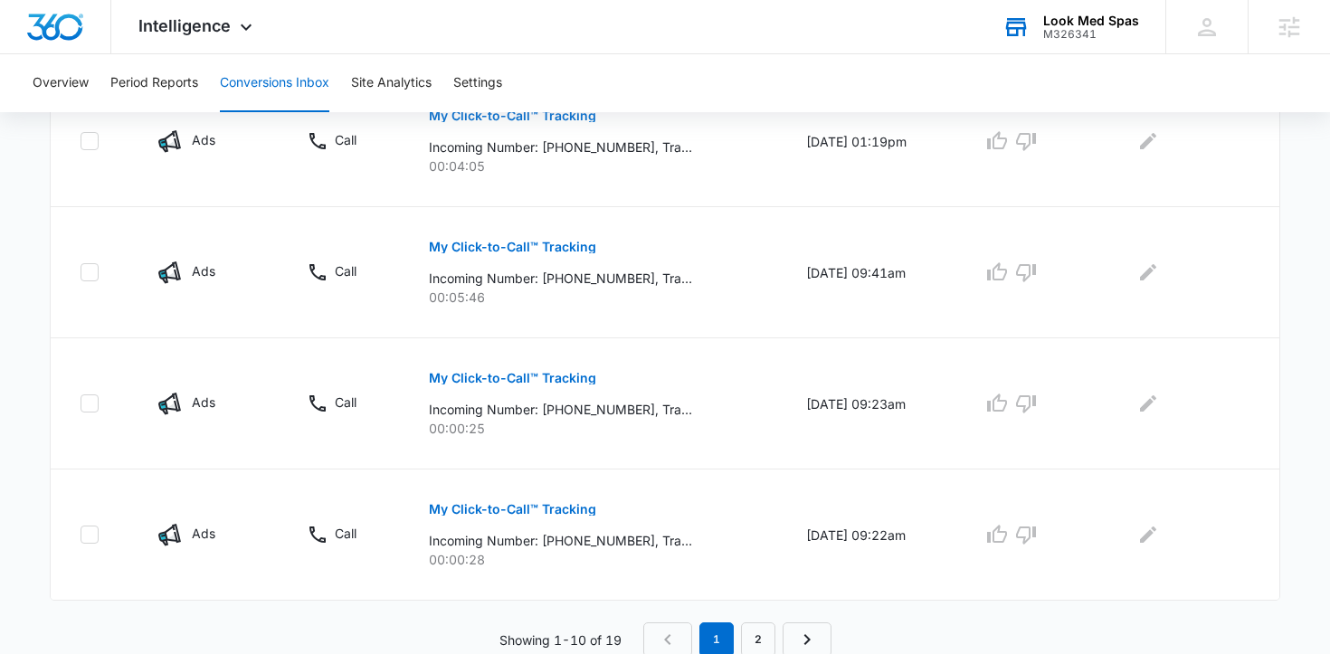
scroll to position [1284, 0]
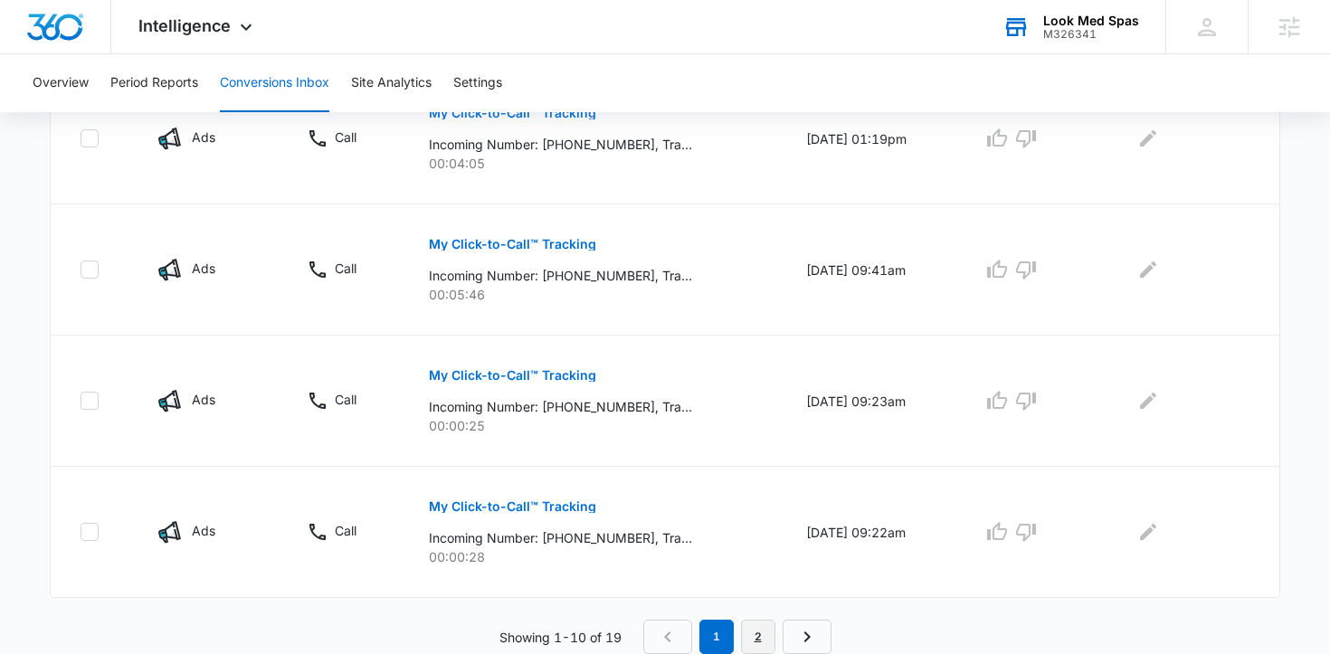
click at [757, 629] on link "2" at bounding box center [758, 637] width 34 height 34
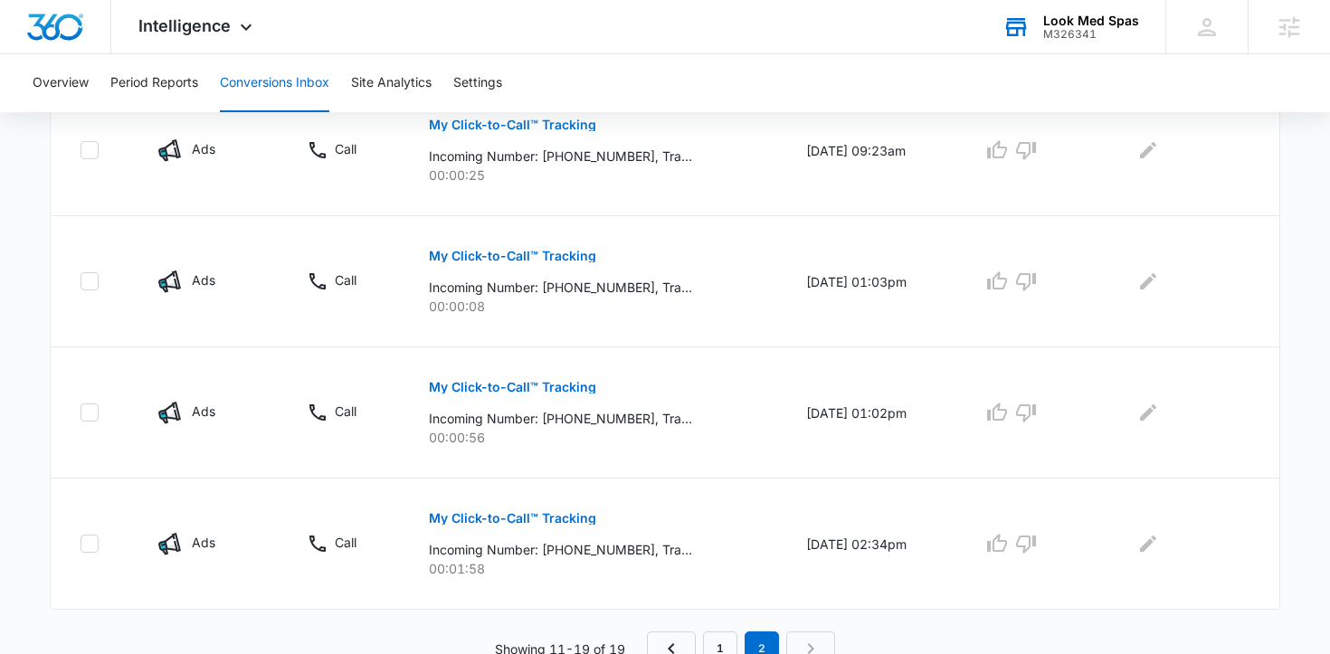
scroll to position [1153, 0]
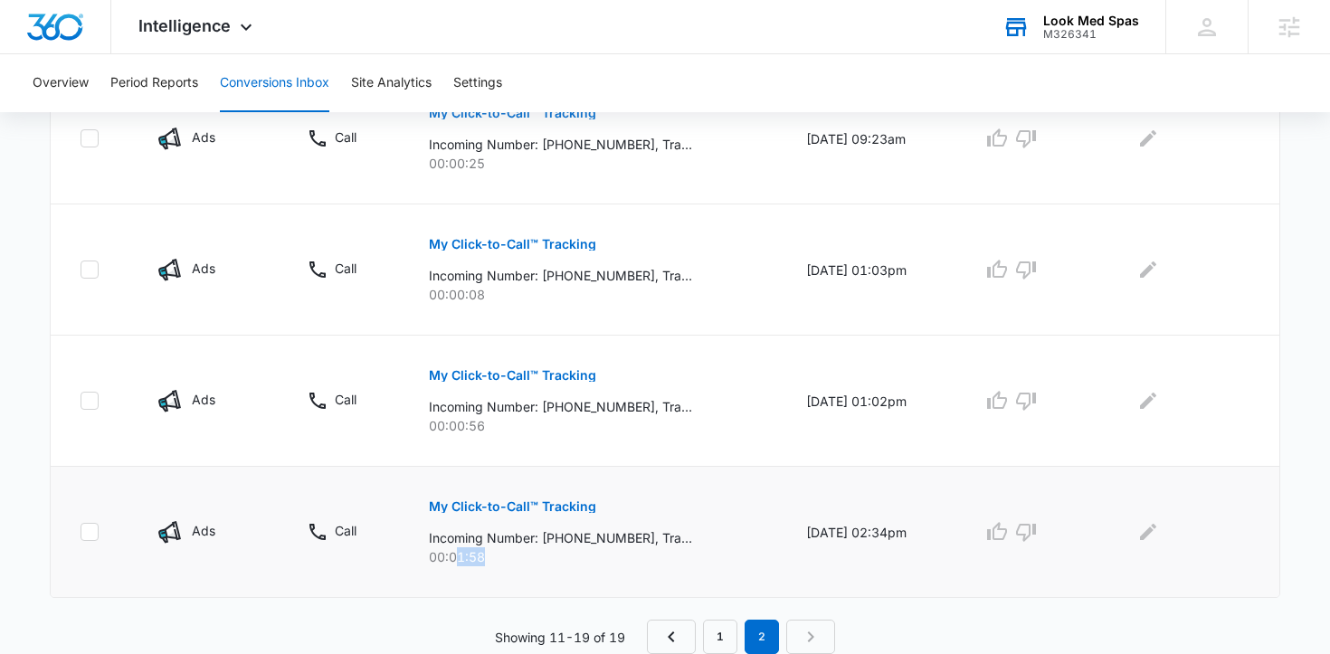
drag, startPoint x: 446, startPoint y: 556, endPoint x: 524, endPoint y: 557, distance: 77.8
click at [524, 557] on p "00:01:58" at bounding box center [596, 557] width 334 height 19
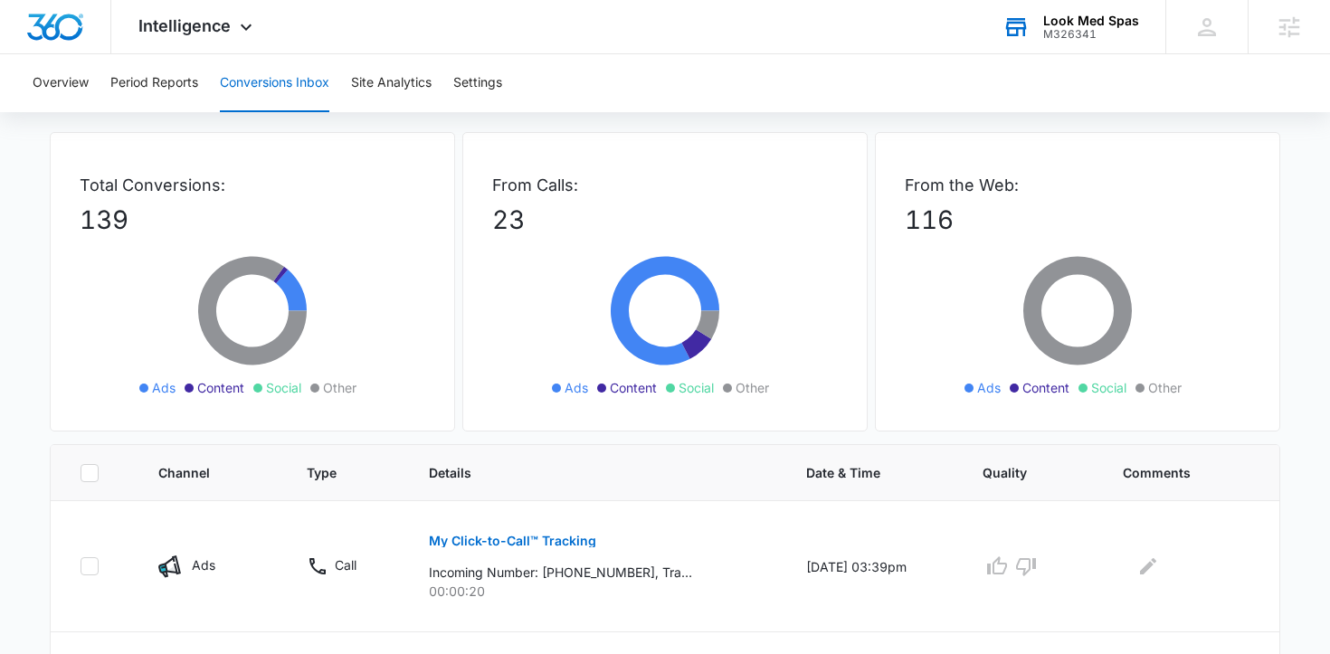
scroll to position [0, 0]
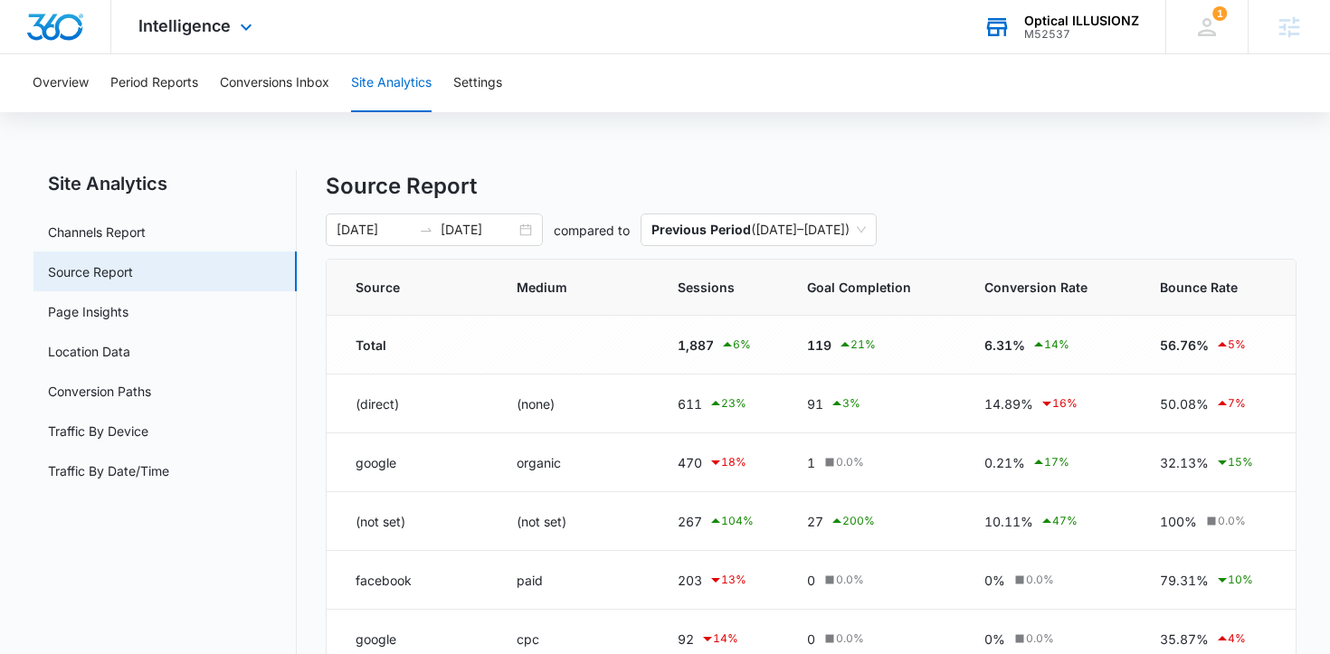
click at [1025, 36] on div "Optical ILLUSIONZ M52537 Your Accounts View All" at bounding box center [1061, 26] width 209 height 53
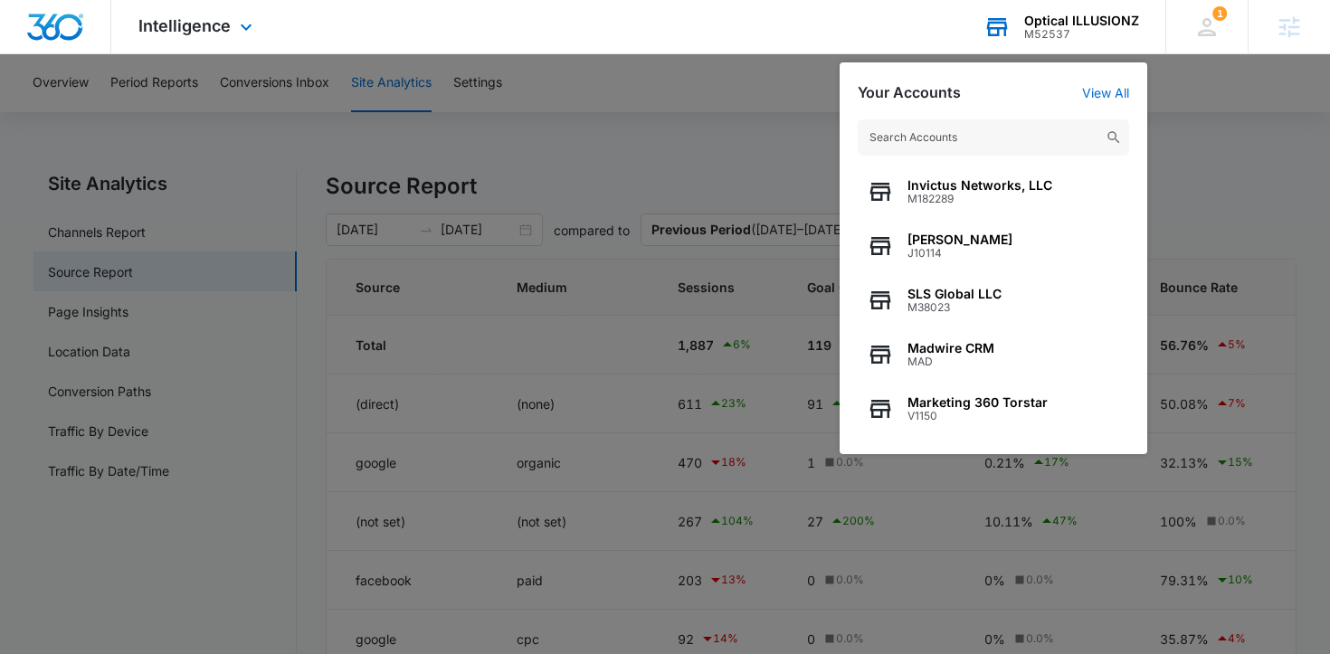
click at [984, 137] on input "text" at bounding box center [994, 137] width 272 height 36
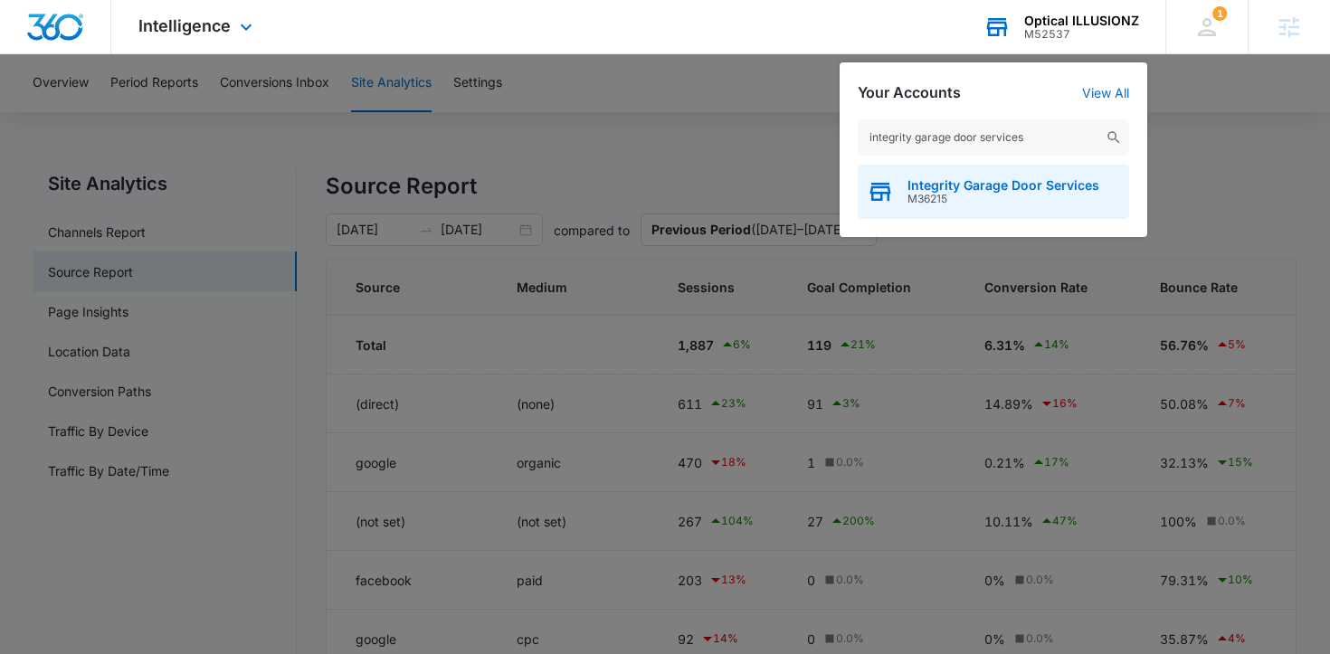
type input "integrity garage door services"
click at [973, 180] on span "Integrity Garage Door Services" at bounding box center [1004, 185] width 192 height 14
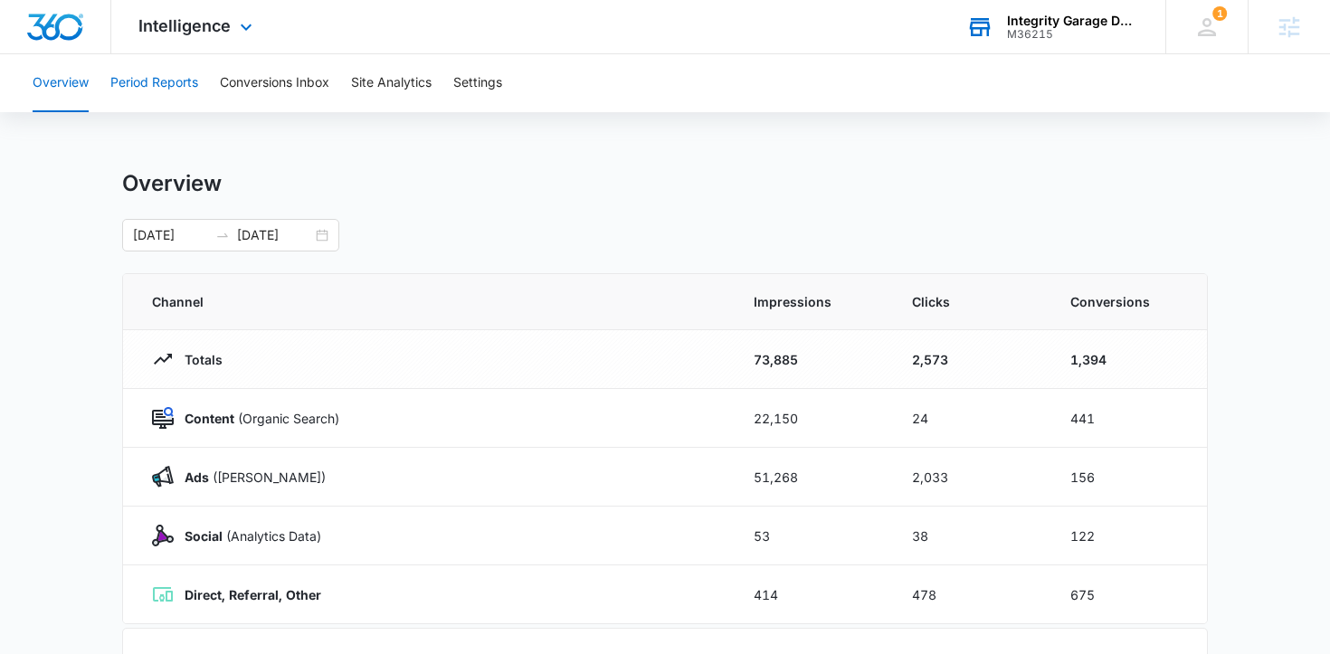
click at [157, 94] on button "Period Reports" at bounding box center [154, 83] width 88 height 58
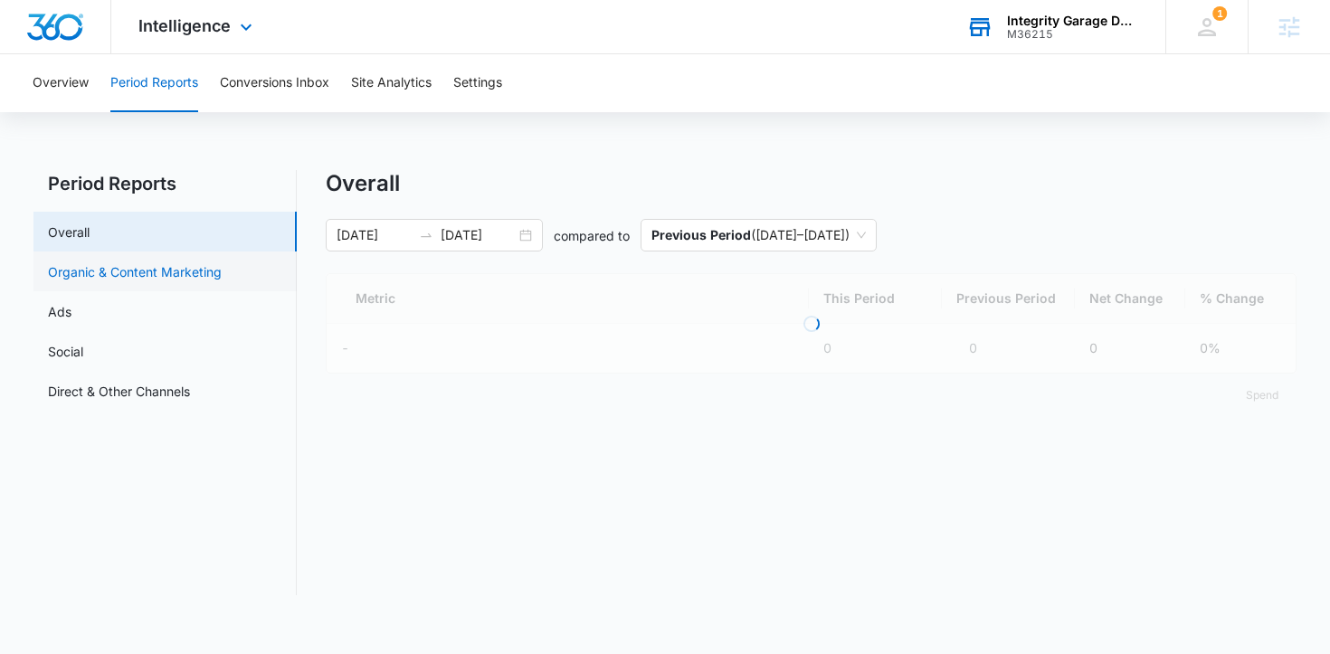
click at [181, 262] on link "Organic & Content Marketing" at bounding box center [135, 271] width 174 height 19
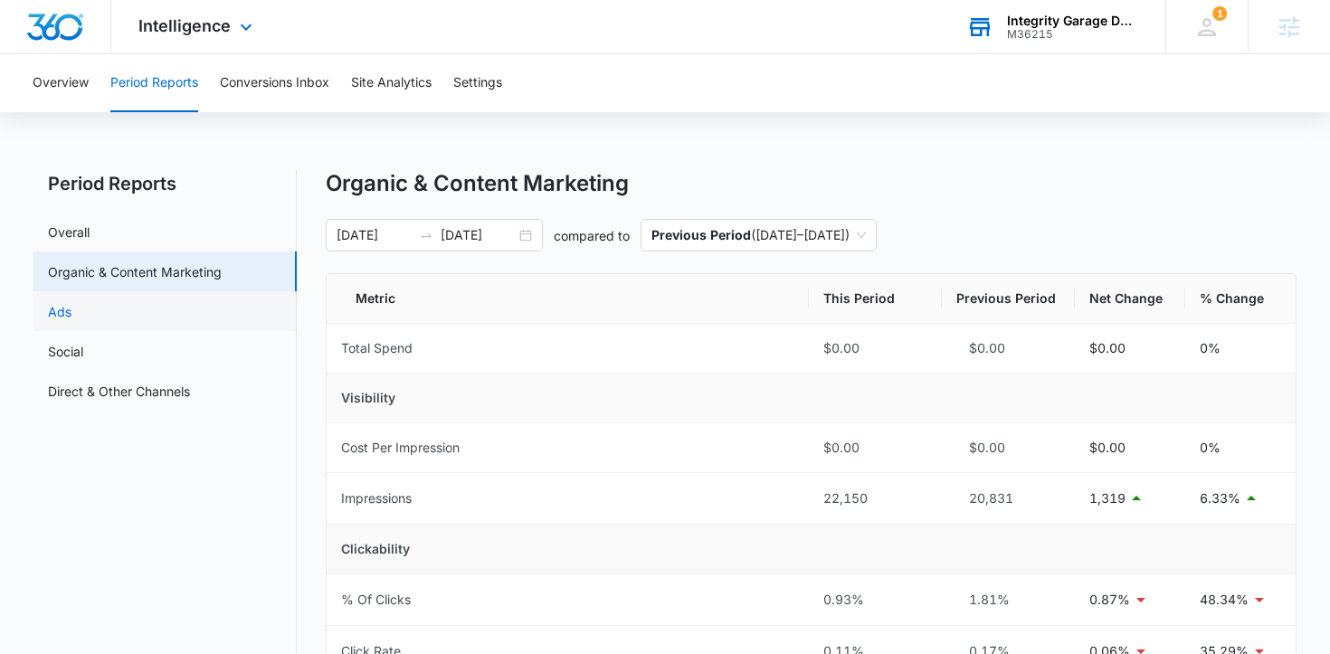
click at [72, 302] on link "Ads" at bounding box center [60, 311] width 24 height 19
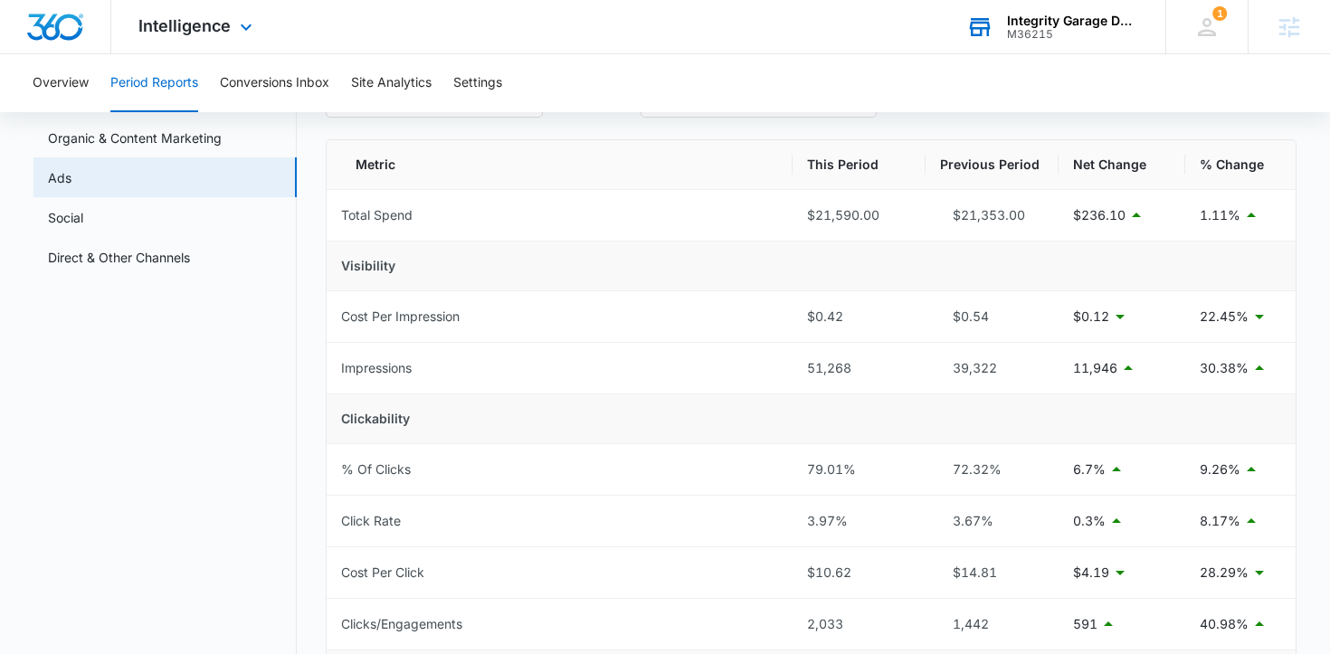
scroll to position [120, 0]
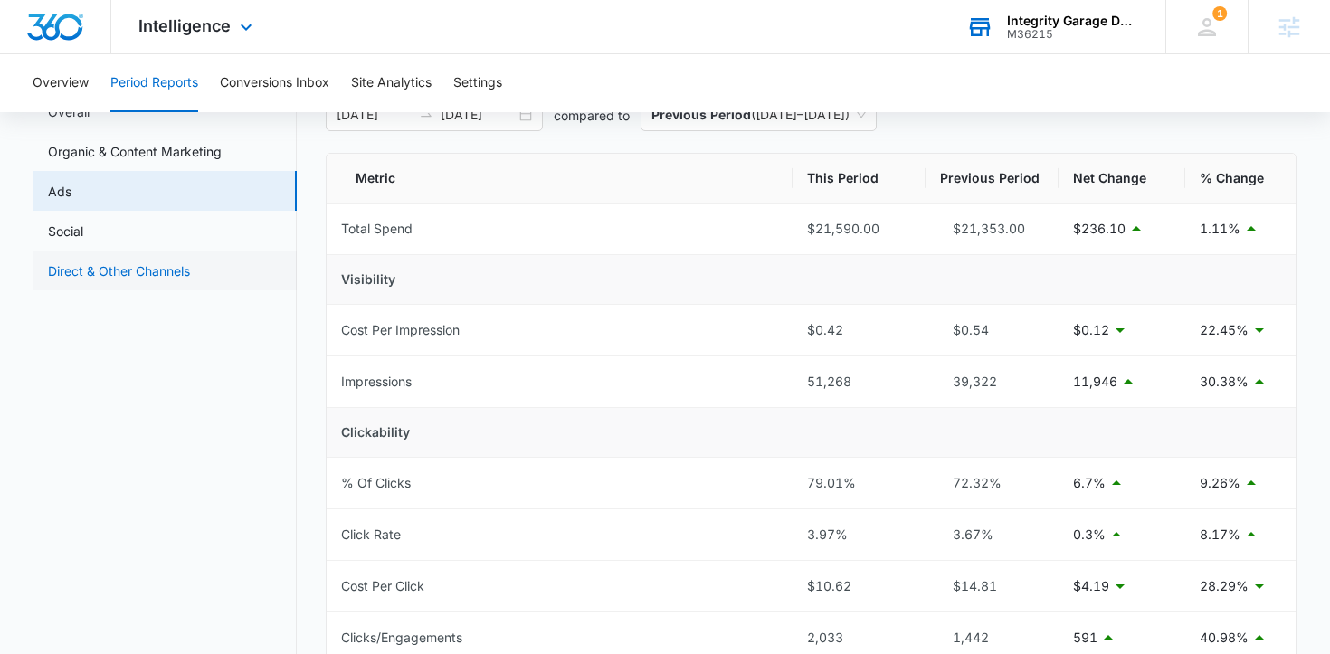
click at [178, 264] on link "Direct & Other Channels" at bounding box center [119, 271] width 142 height 19
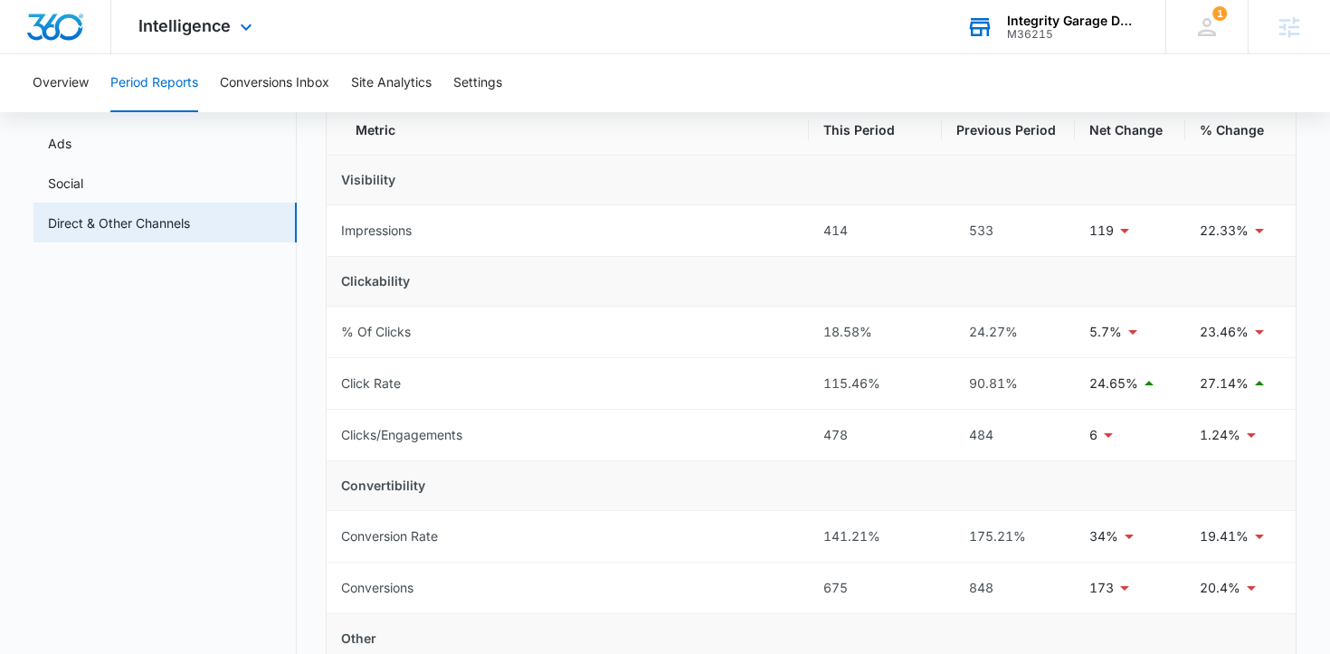
scroll to position [222, 0]
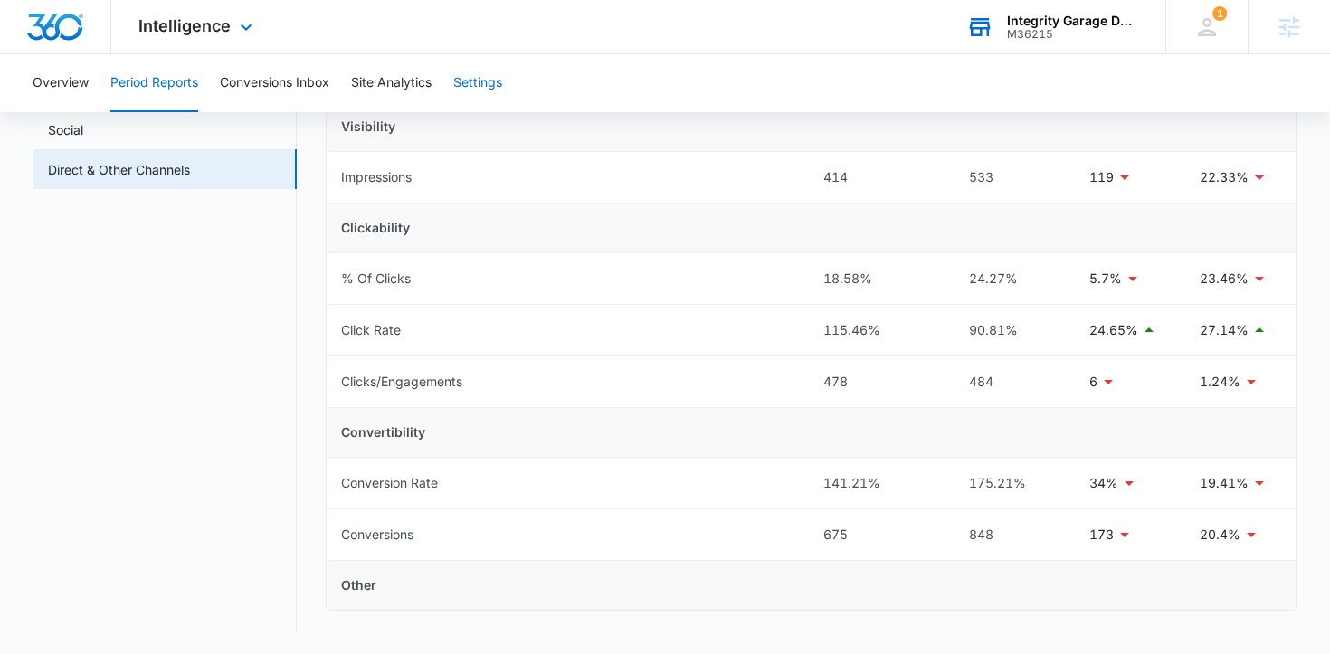
click at [502, 91] on button "Settings" at bounding box center [477, 83] width 49 height 58
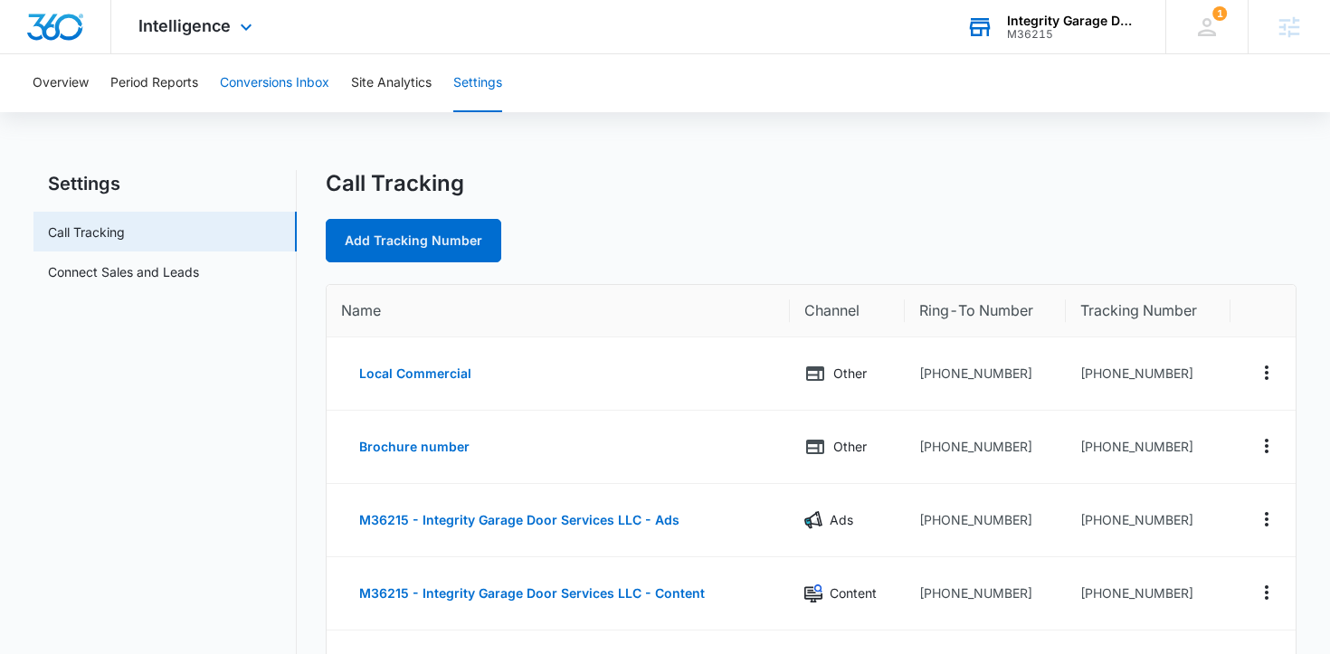
click at [263, 86] on button "Conversions Inbox" at bounding box center [275, 83] width 110 height 58
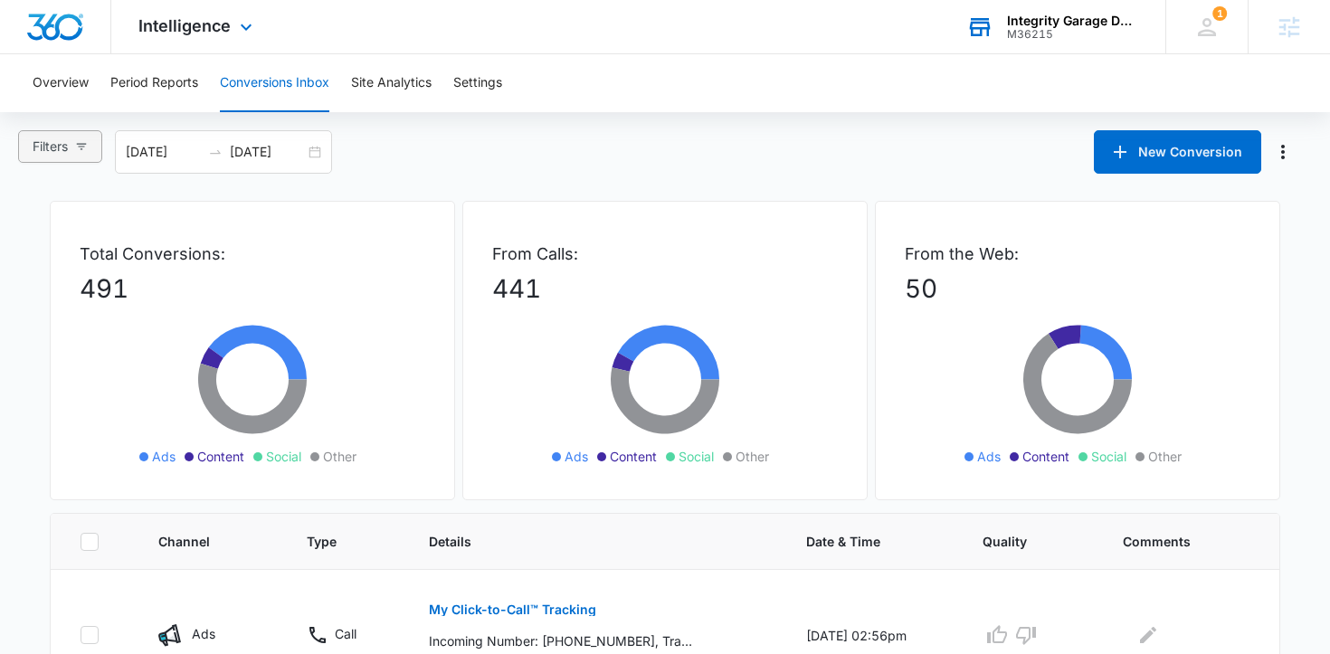
click at [100, 159] on button "Filters" at bounding box center [60, 146] width 84 height 33
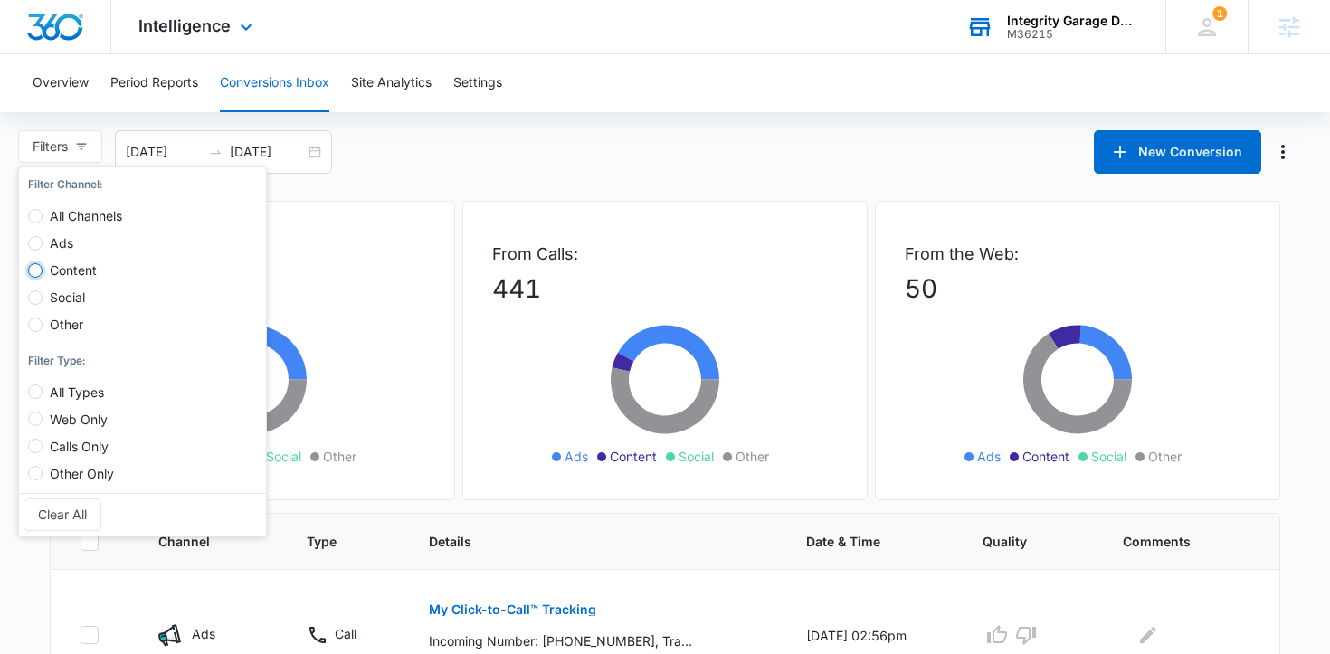
click at [35, 274] on input "Content" at bounding box center [35, 270] width 14 height 14
radio input "true"
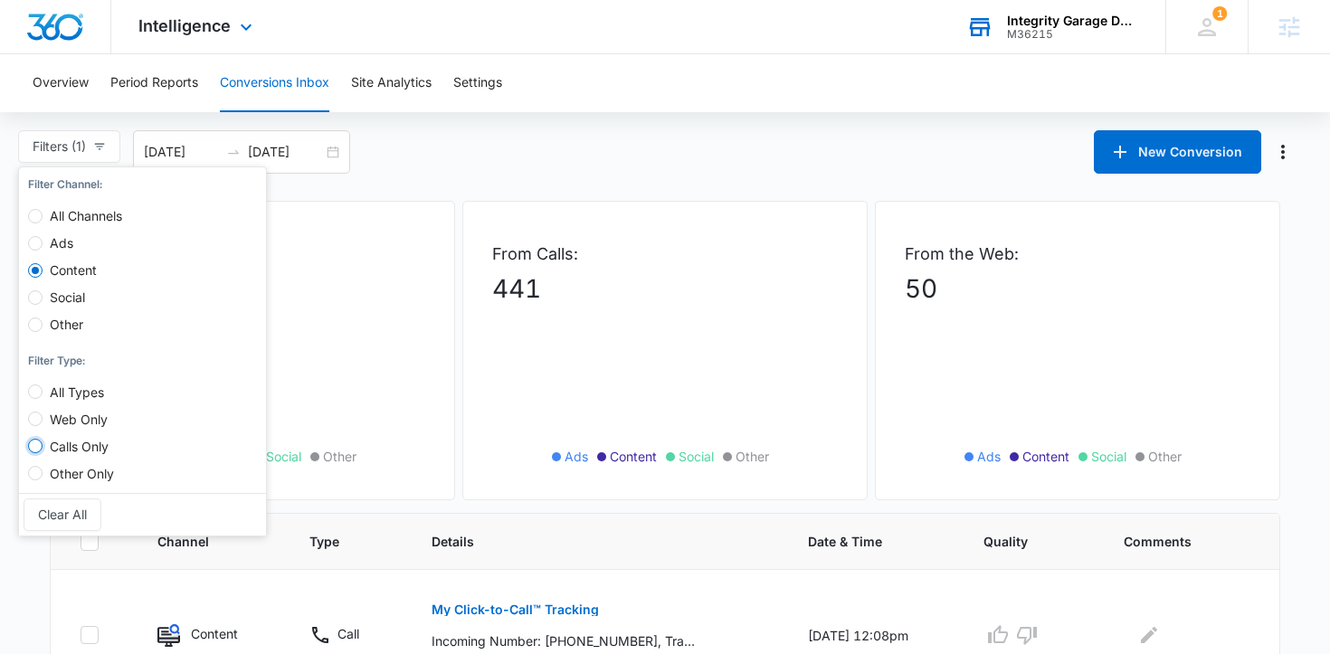
click at [33, 449] on input "Calls Only" at bounding box center [35, 446] width 14 height 14
radio input "true"
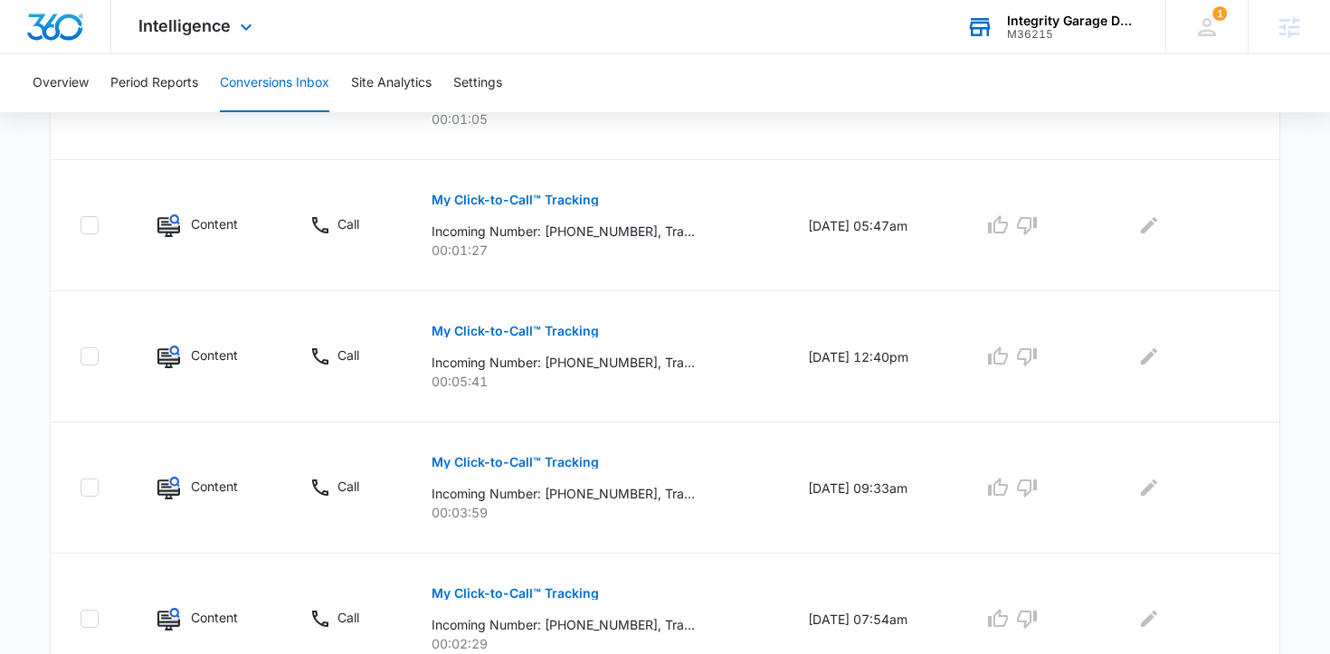
scroll to position [1284, 0]
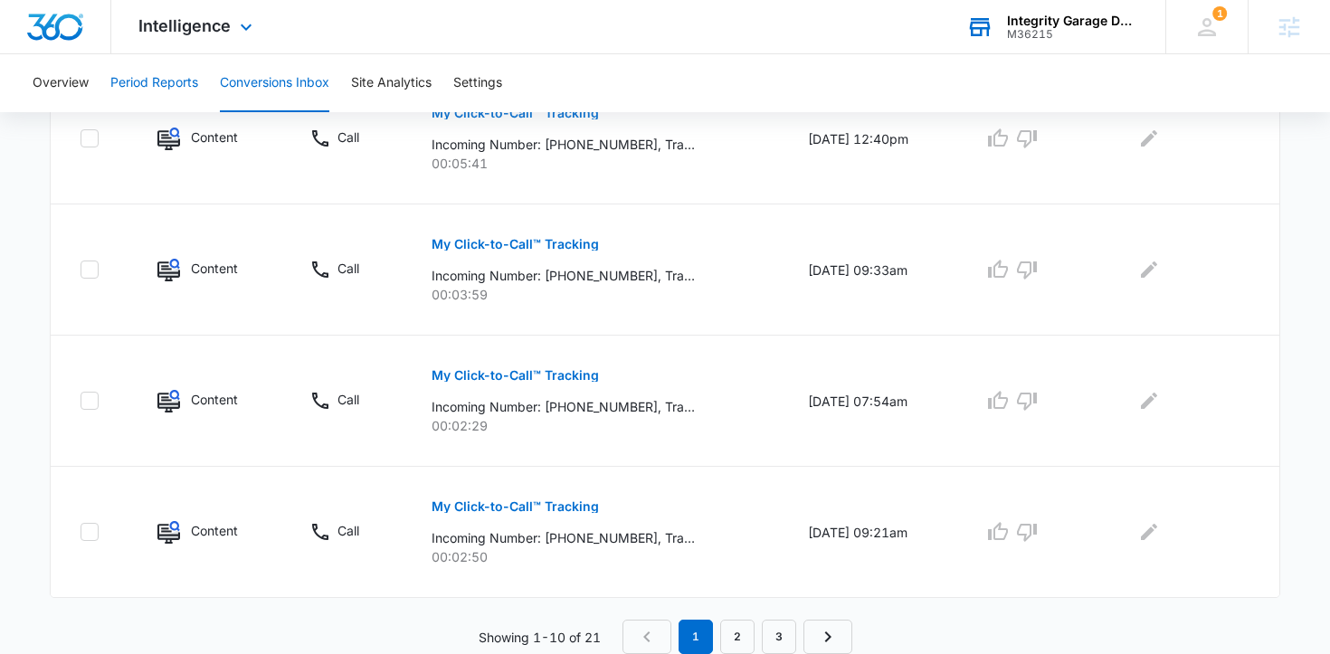
click at [157, 90] on button "Period Reports" at bounding box center [154, 83] width 88 height 58
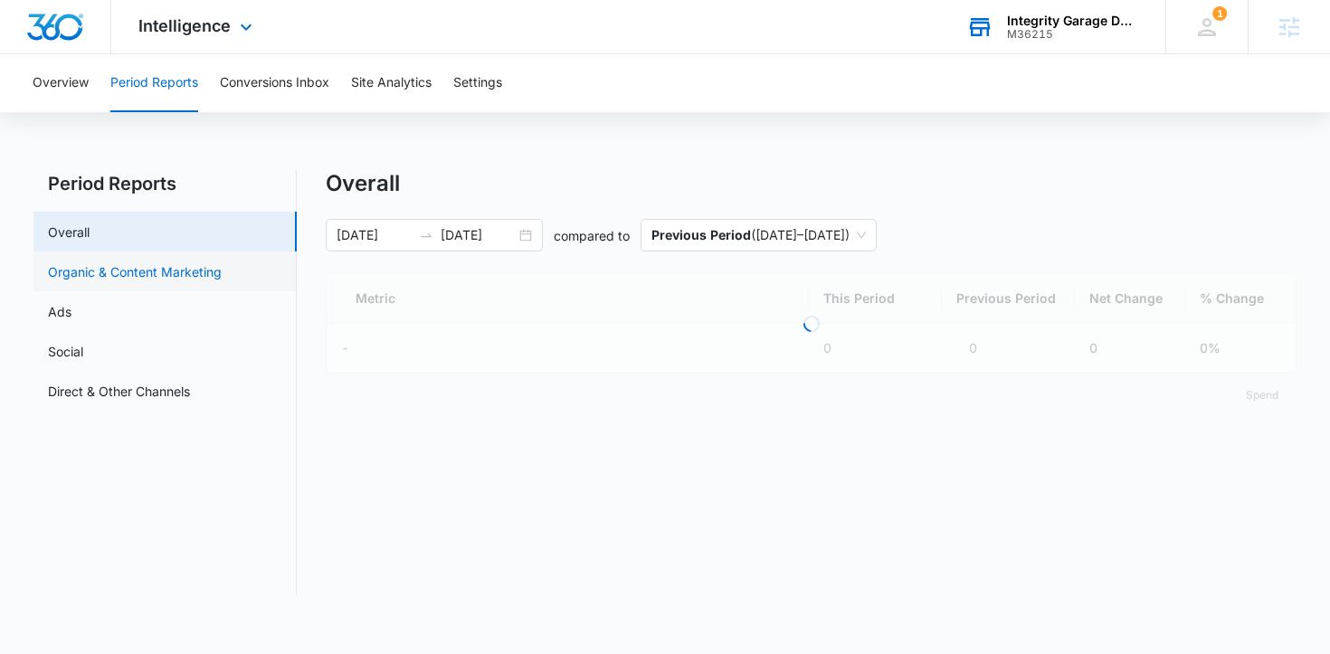
click at [168, 276] on link "Organic & Content Marketing" at bounding box center [135, 271] width 174 height 19
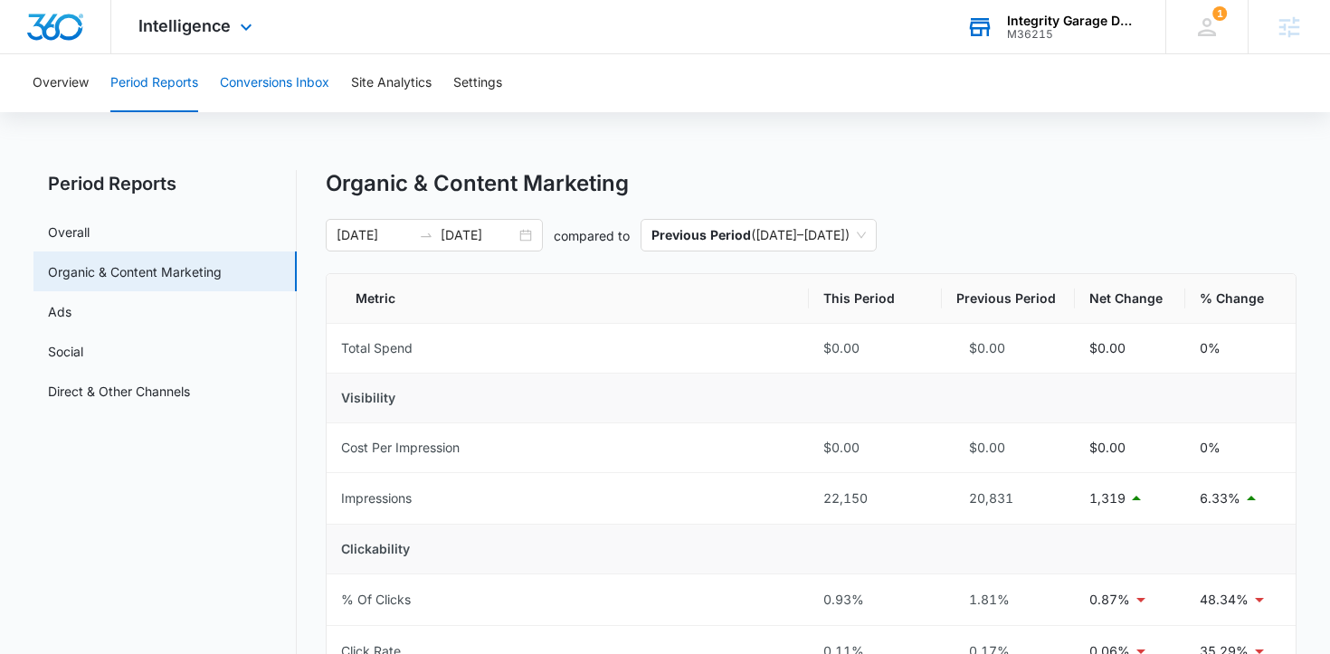
click at [254, 89] on button "Conversions Inbox" at bounding box center [275, 83] width 110 height 58
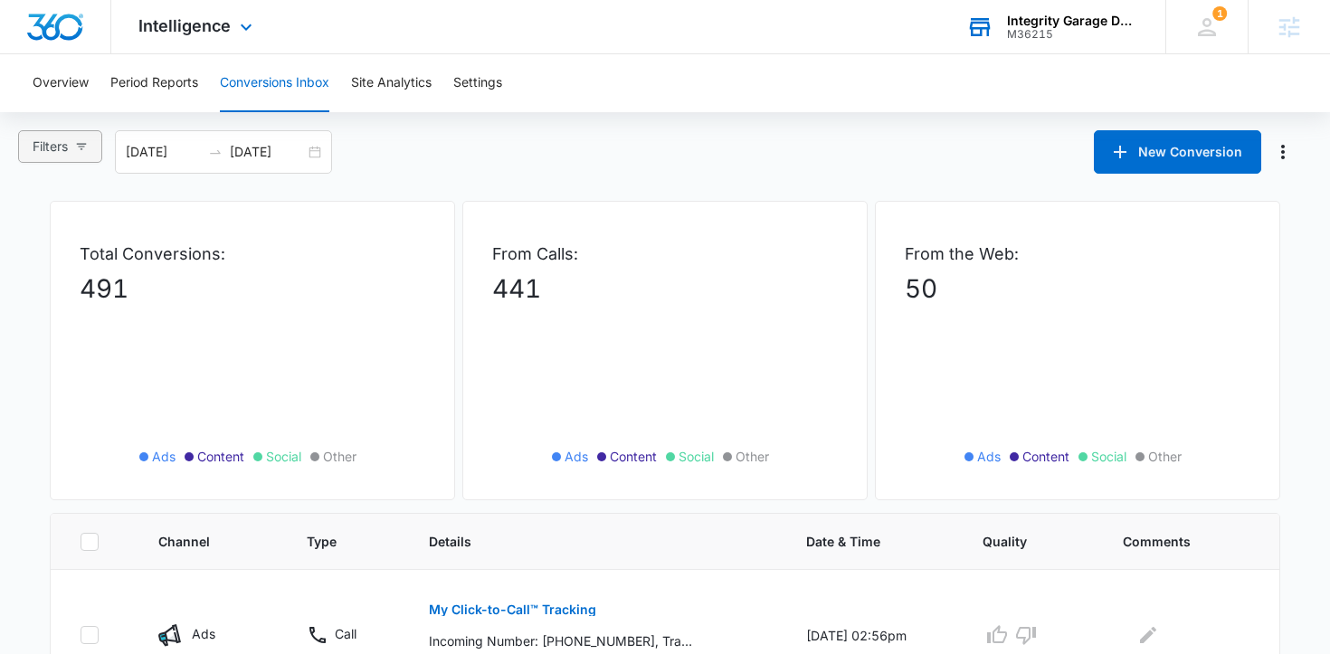
click at [92, 139] on button "Filters" at bounding box center [60, 146] width 84 height 33
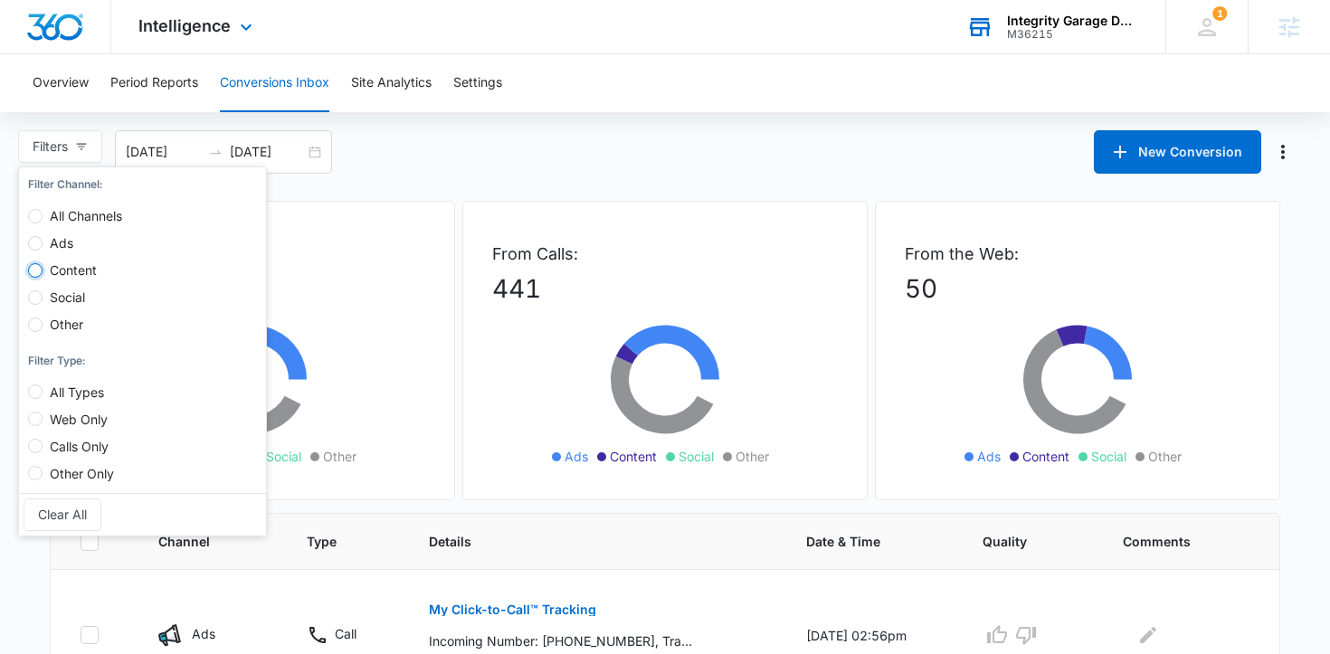
click at [37, 271] on input "Content" at bounding box center [35, 270] width 14 height 14
radio input "true"
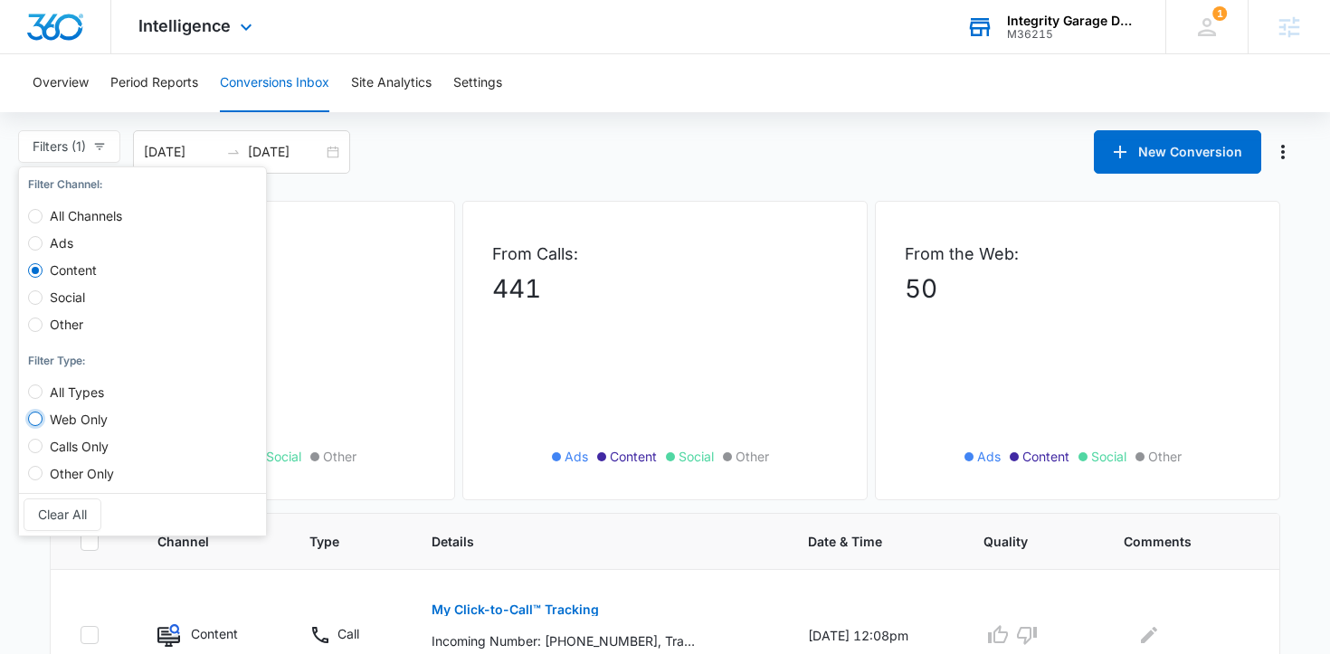
click at [33, 422] on input "Web Only" at bounding box center [35, 419] width 14 height 14
radio input "true"
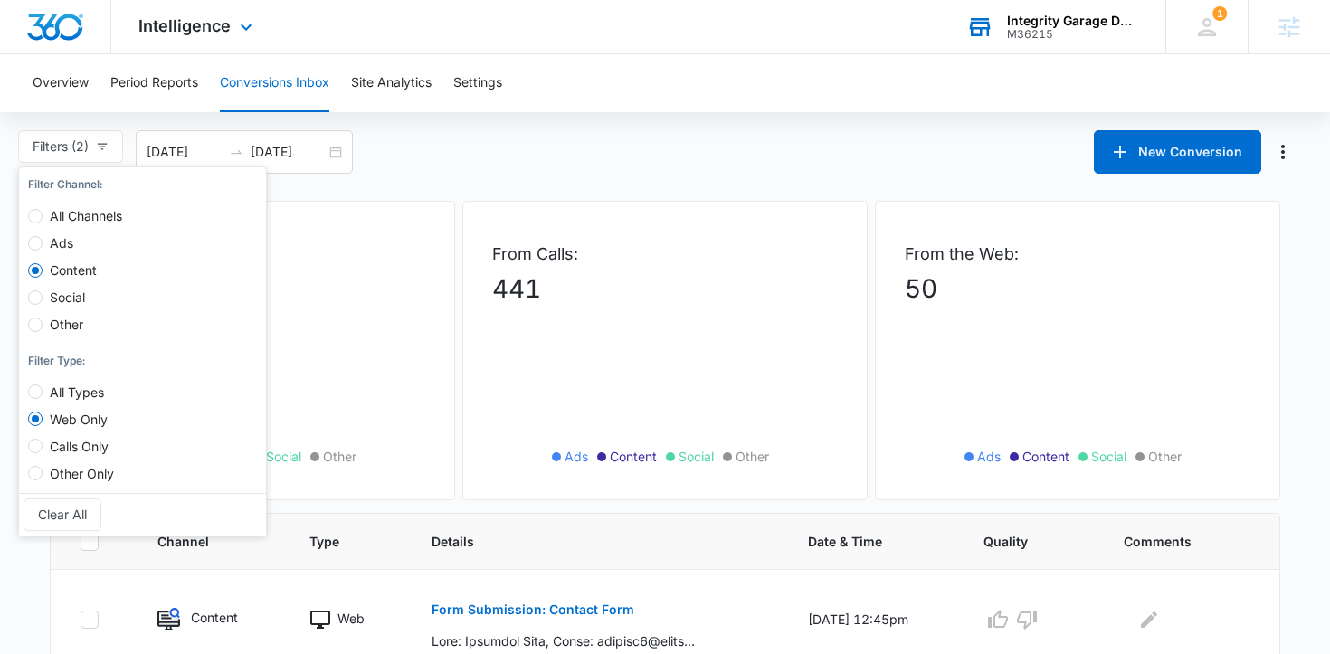
click at [43, 572] on div "Total Conversions: 491 Ads Content Social Other From Calls: 441 Ads Content Soc…" at bounding box center [665, 655] width 1267 height 908
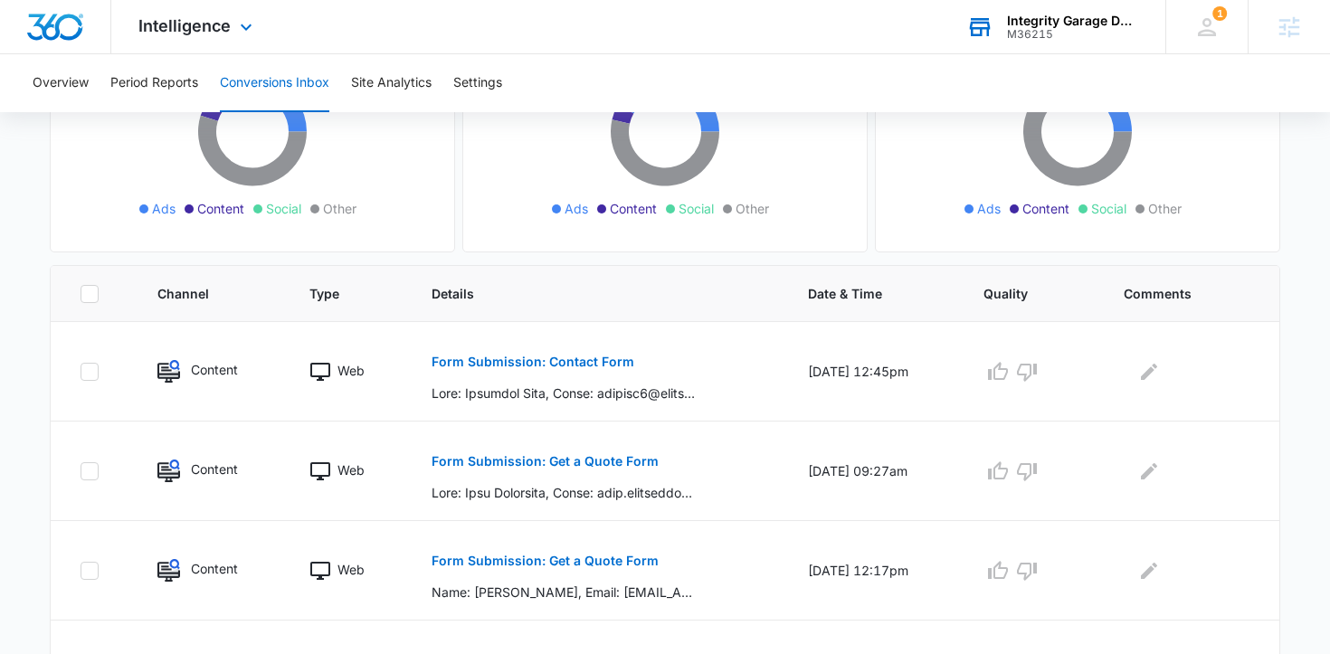
scroll to position [454, 0]
